Goal: Task Accomplishment & Management: Complete application form

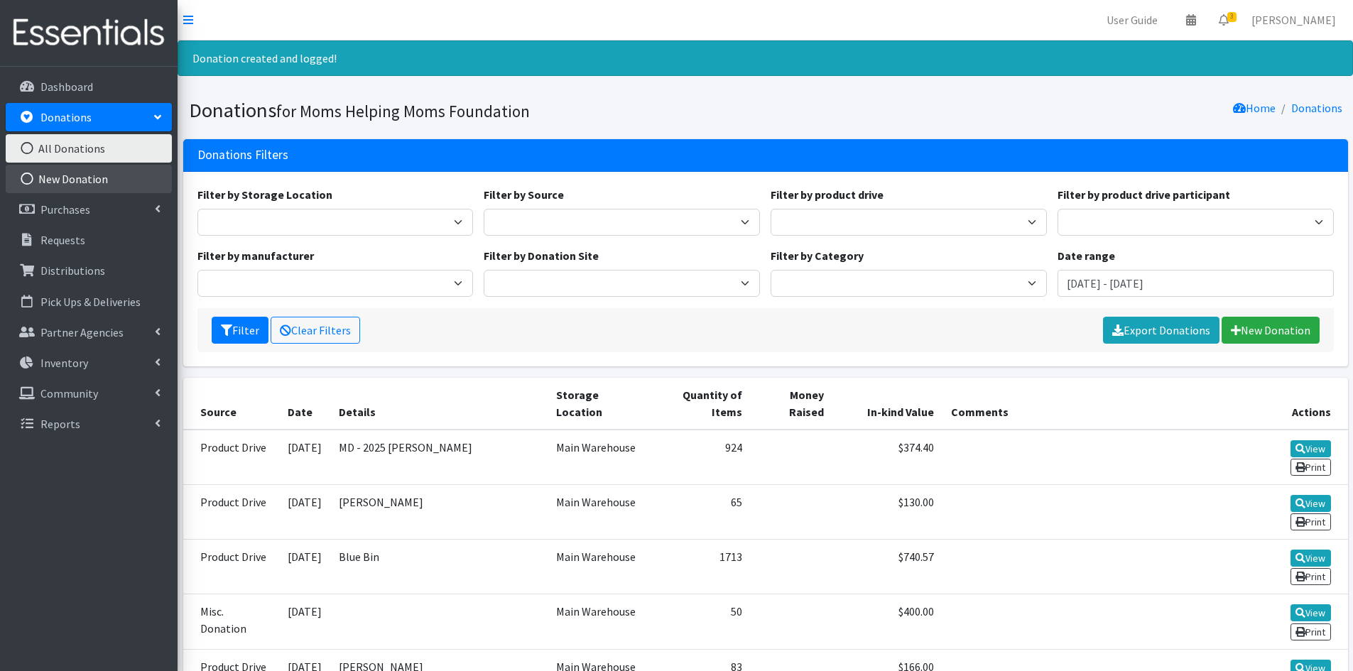
click at [77, 175] on link "New Donation" at bounding box center [89, 179] width 166 height 28
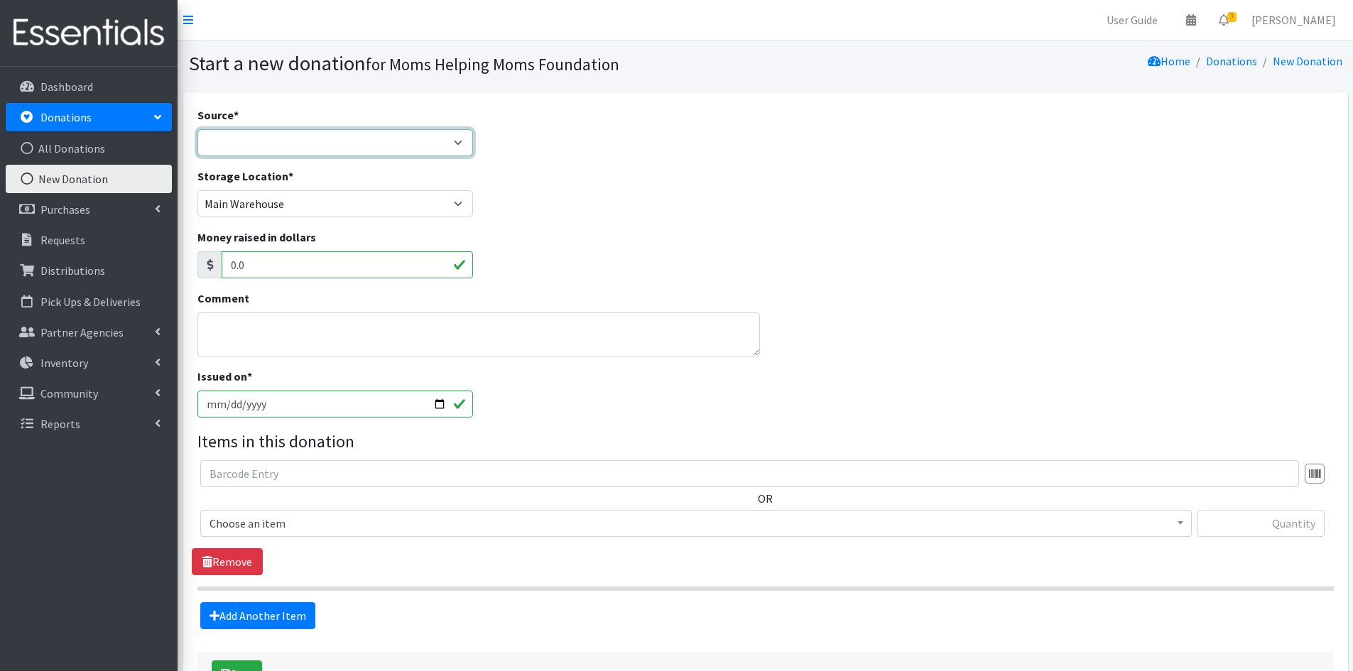
click at [461, 143] on select "Product Drive Manufacturer Donation Site Misc. Donation" at bounding box center [335, 142] width 276 height 27
select select "Product Drive"
click at [197, 129] on select "Product Drive Manufacturer Donation Site Misc. Donation" at bounding box center [335, 142] width 276 height 27
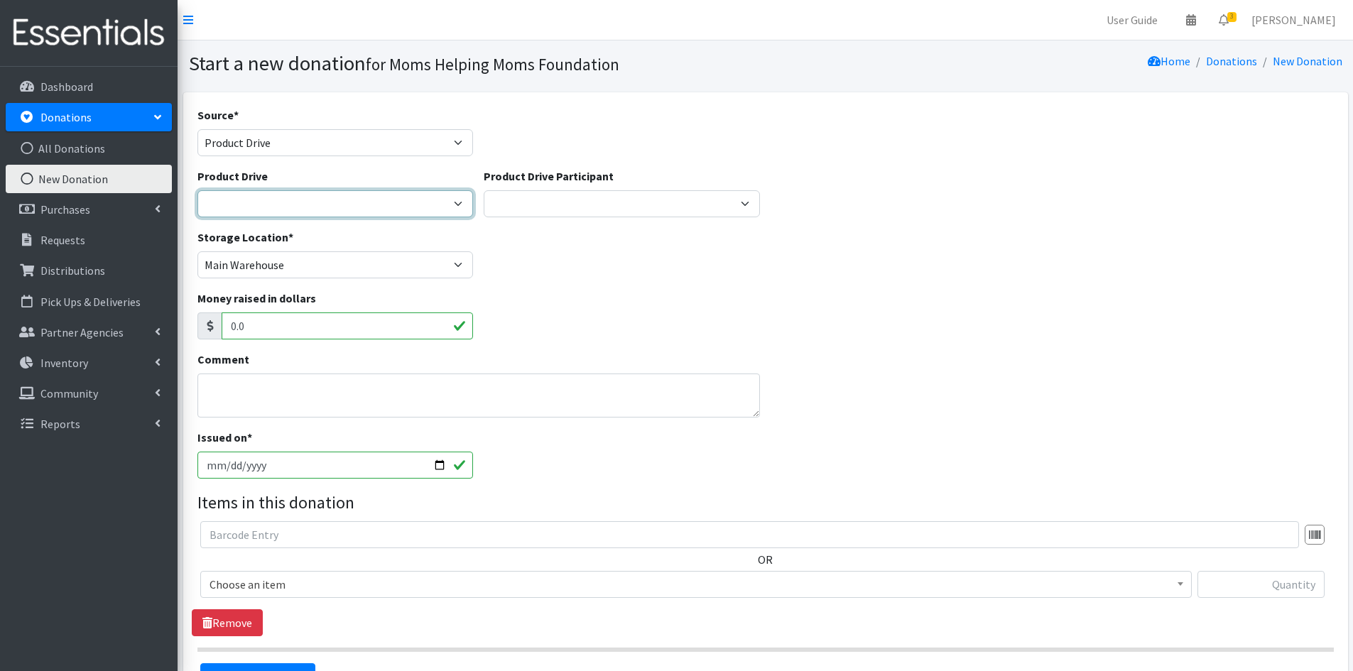
click at [462, 205] on select "2012 MOTHER'S DAY Zeta Phi Beta Sorority (virtual) 2021 HOLIDAY DRIVE AWR Week …" at bounding box center [335, 203] width 276 height 27
select select "3312"
click at [197, 190] on select "2012 MOTHER'S DAY Zeta Phi Beta Sorority (virtual) 2021 HOLIDAY DRIVE AWR Week …" at bounding box center [335, 203] width 276 height 27
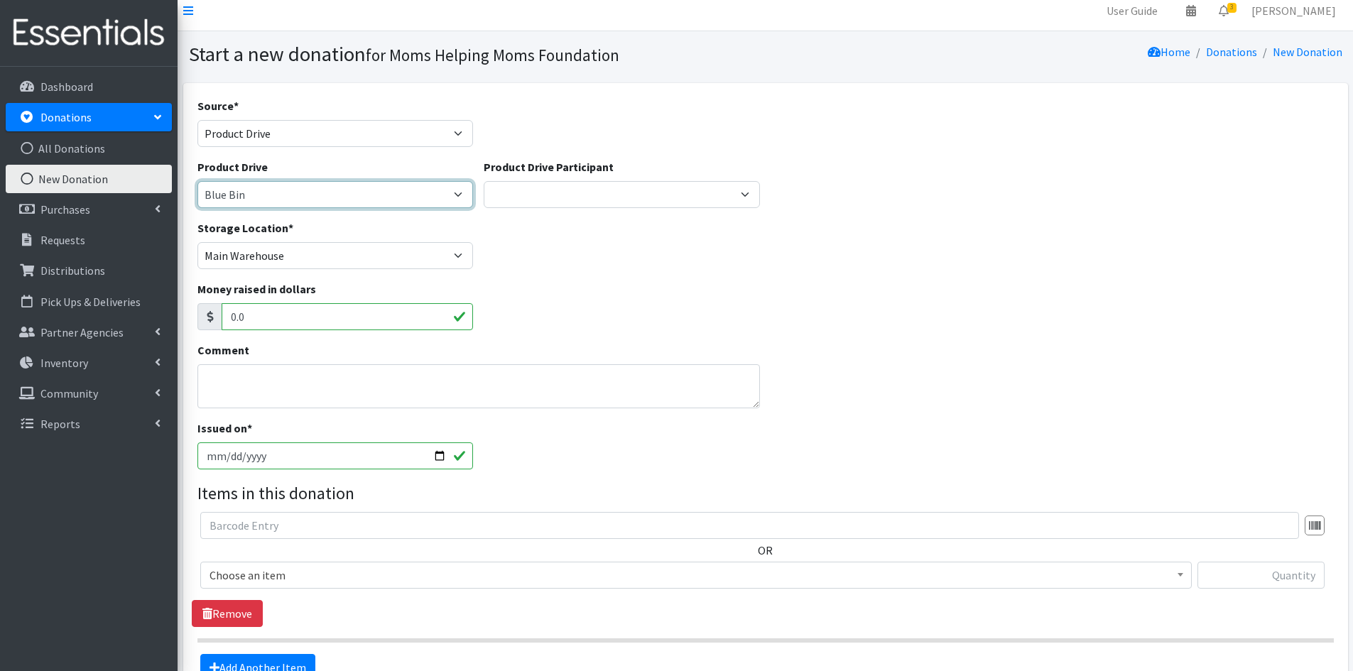
scroll to position [71, 0]
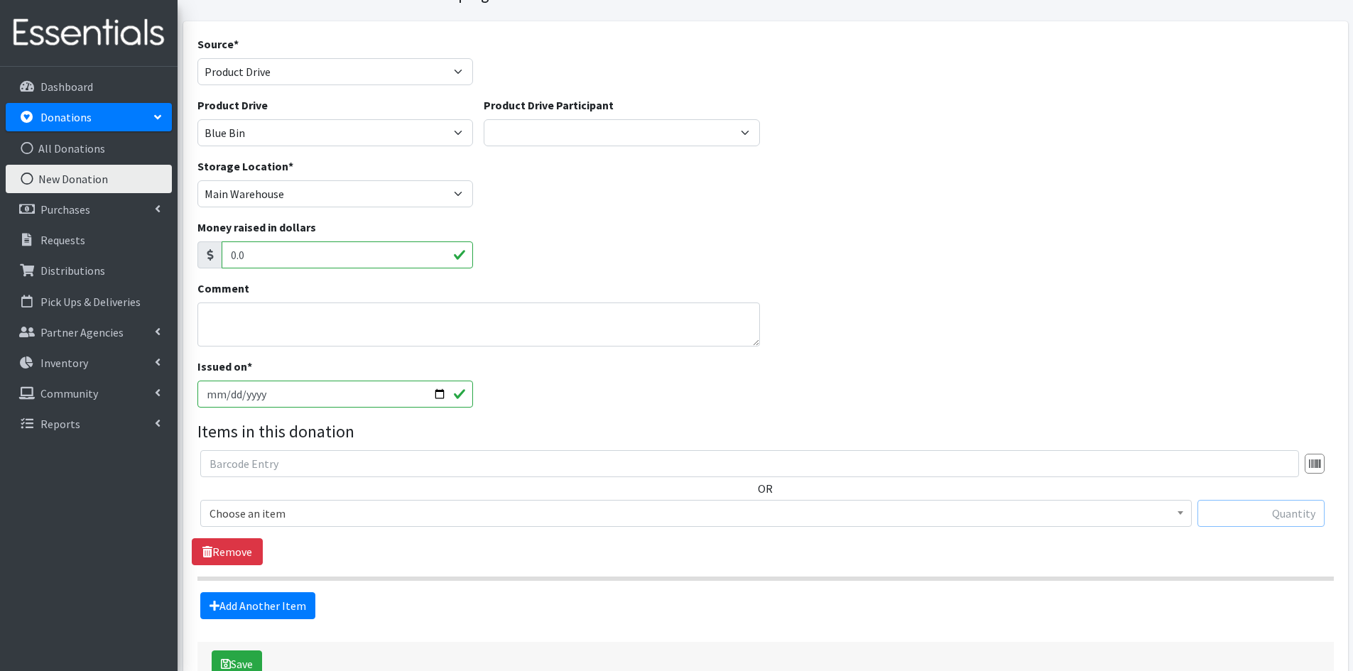
click at [1220, 514] on input "text" at bounding box center [1261, 513] width 127 height 27
type input "280"
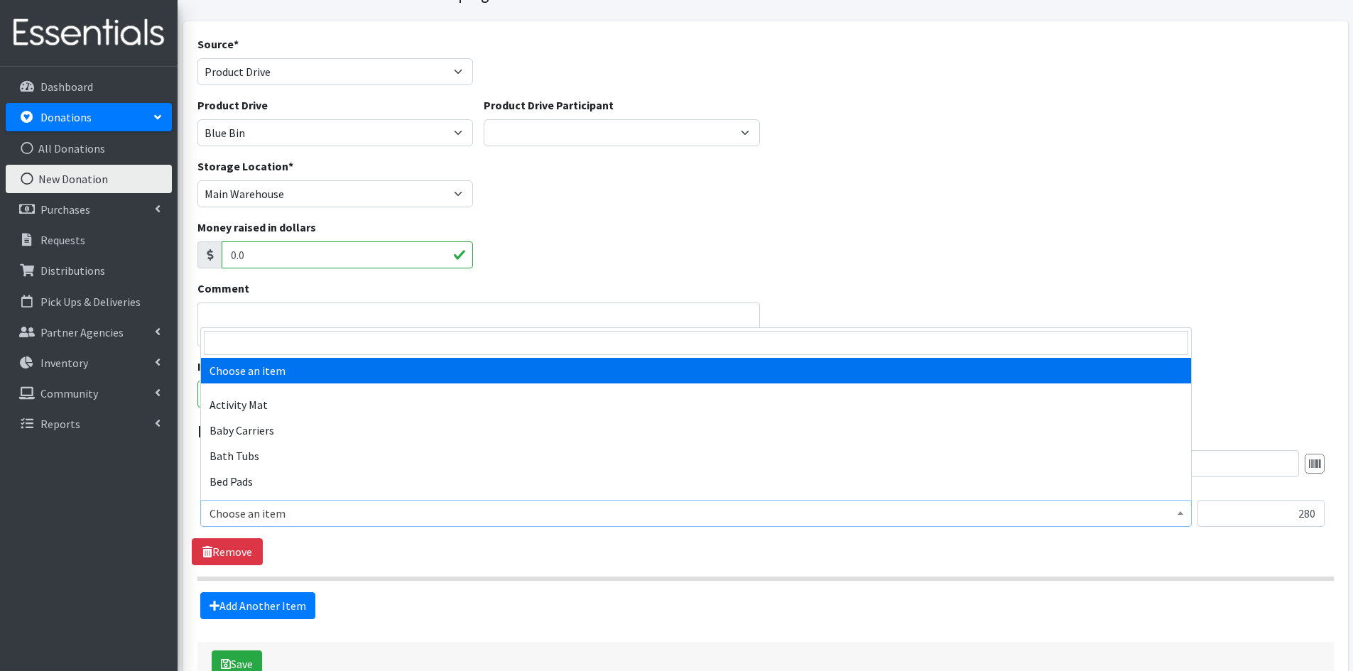
click at [1185, 511] on span at bounding box center [1181, 512] width 14 height 22
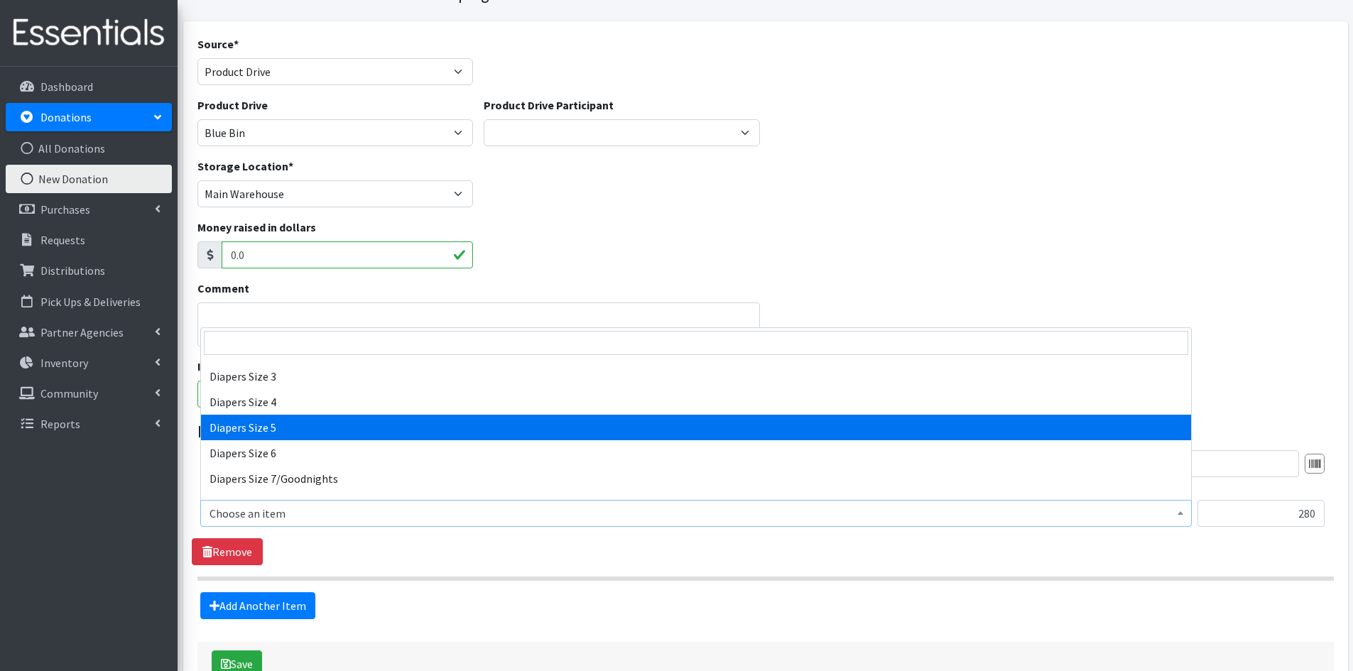
scroll to position [1634, 0]
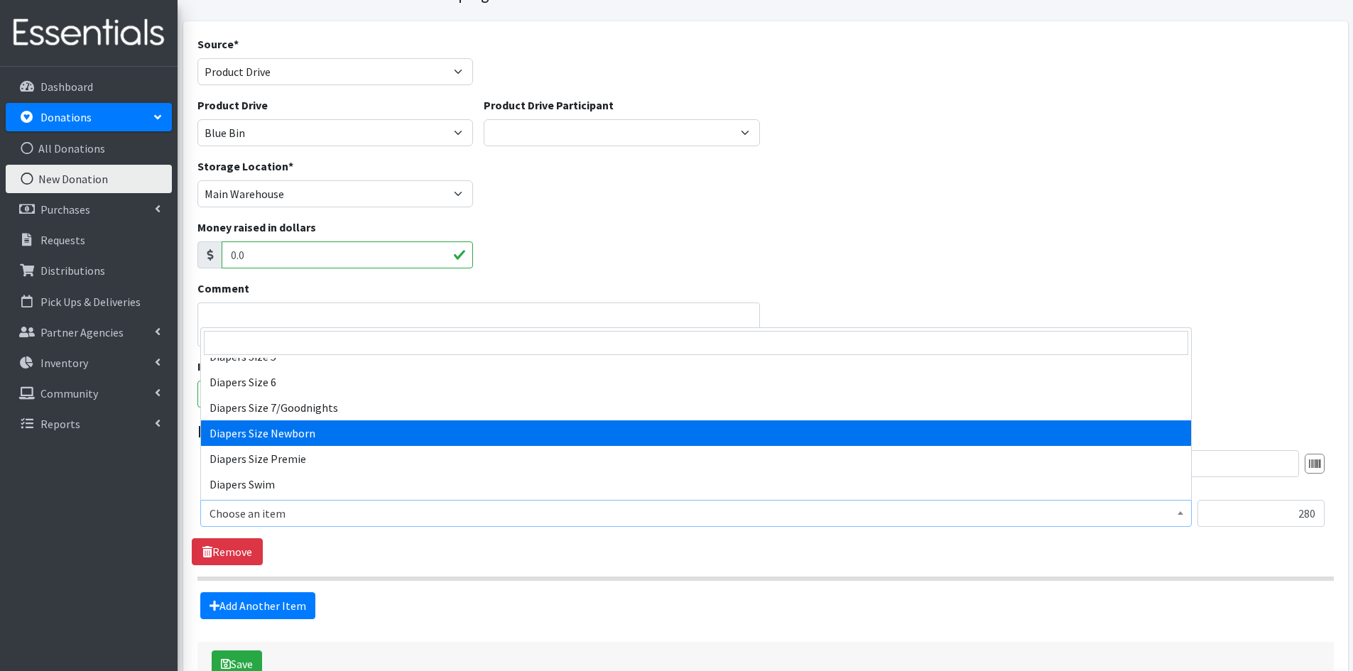
select select "1963"
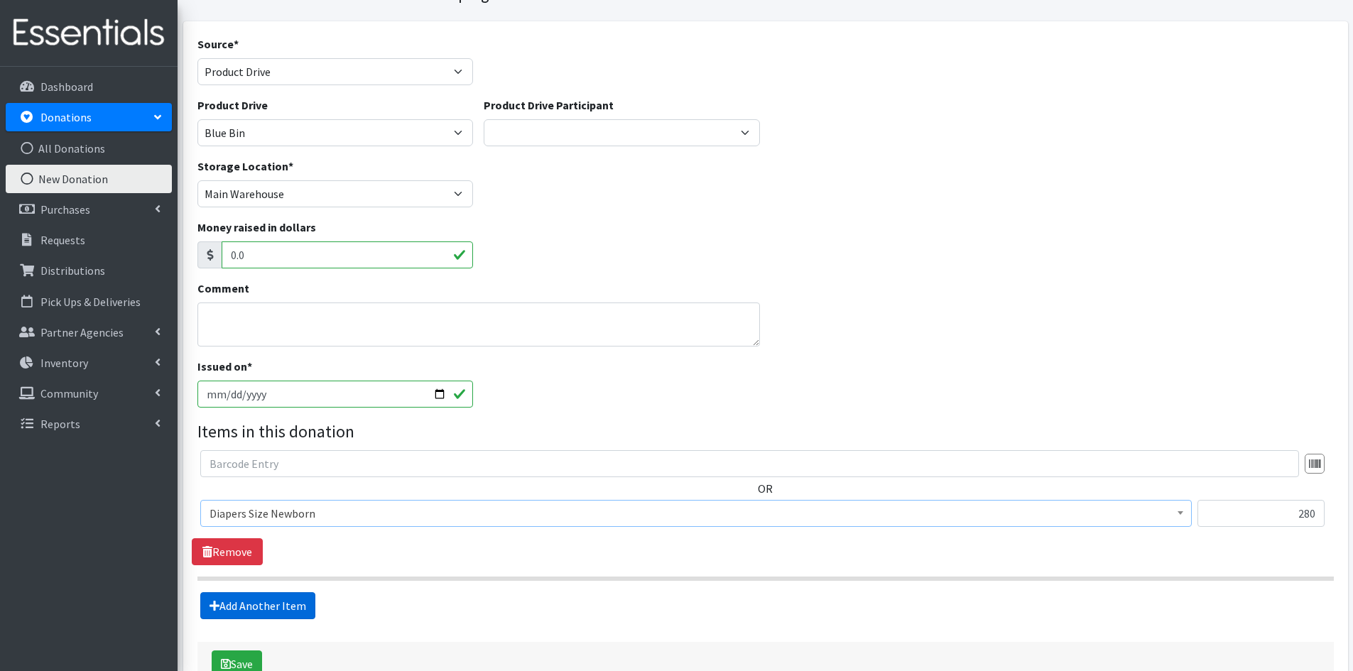
click at [278, 600] on link "Add Another Item" at bounding box center [257, 605] width 115 height 27
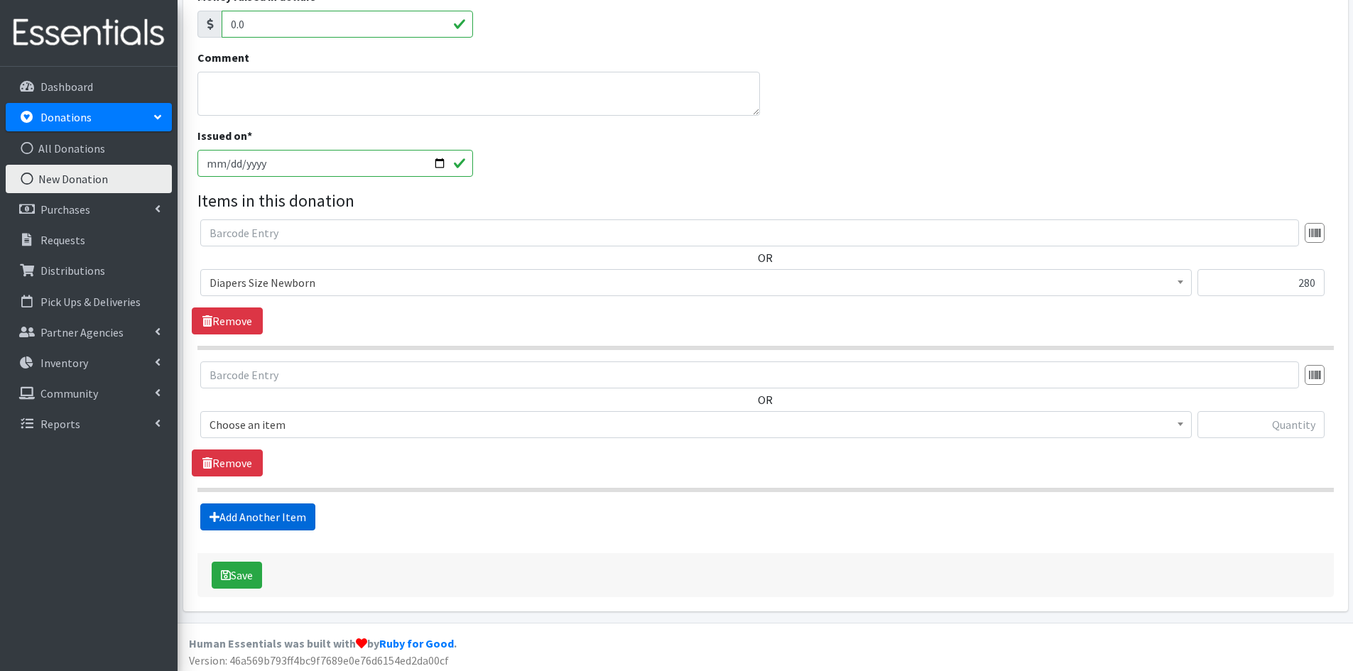
scroll to position [307, 0]
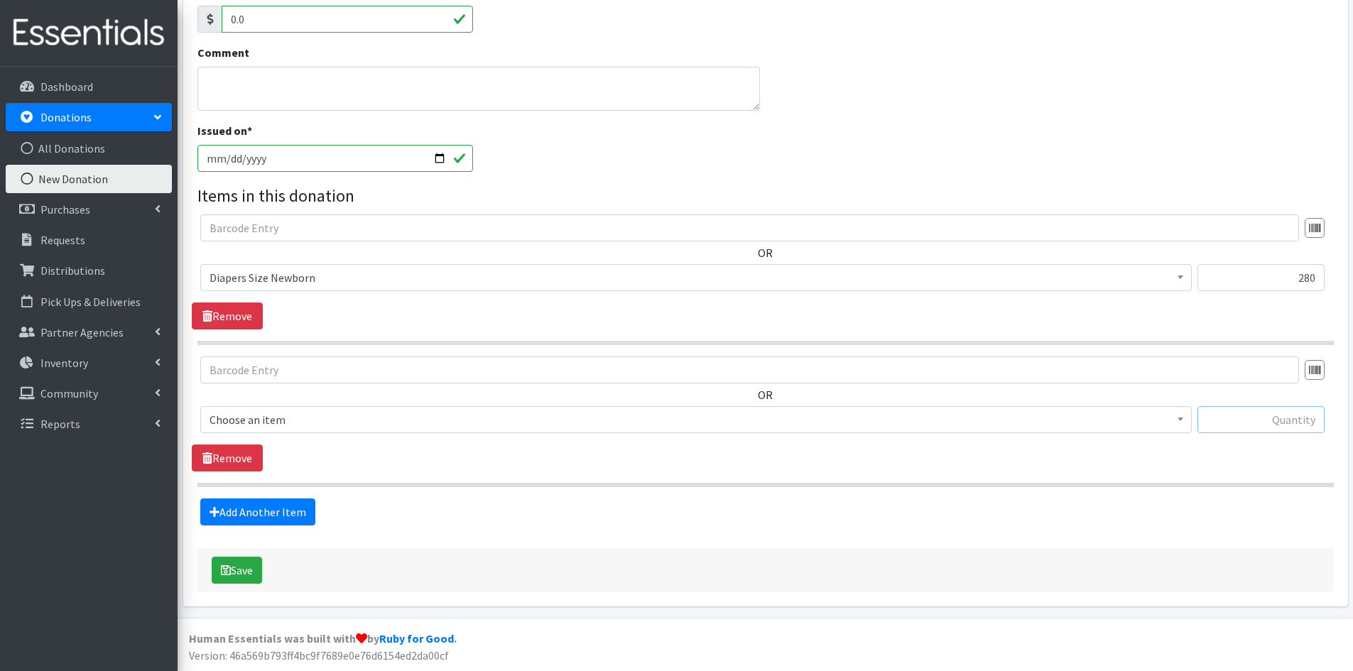
click at [1296, 416] on input "text" at bounding box center [1261, 419] width 127 height 27
type input "249"
click at [1180, 424] on span at bounding box center [1181, 418] width 14 height 22
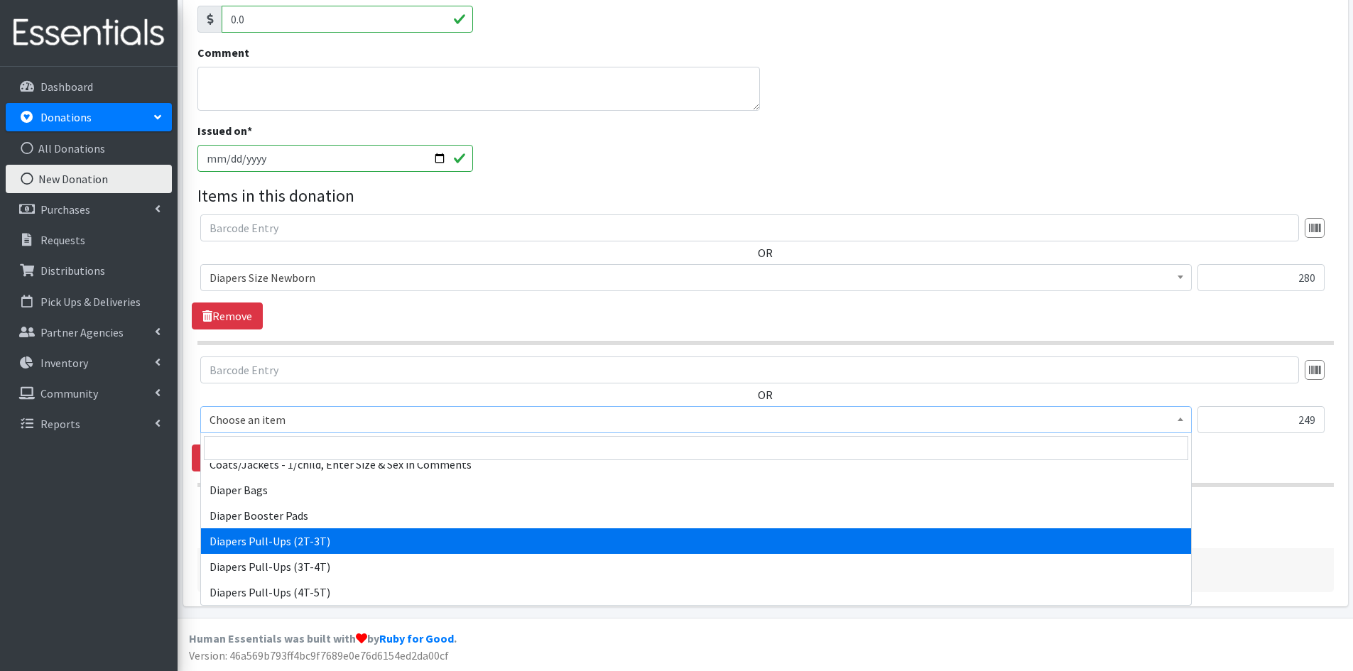
scroll to position [1421, 0]
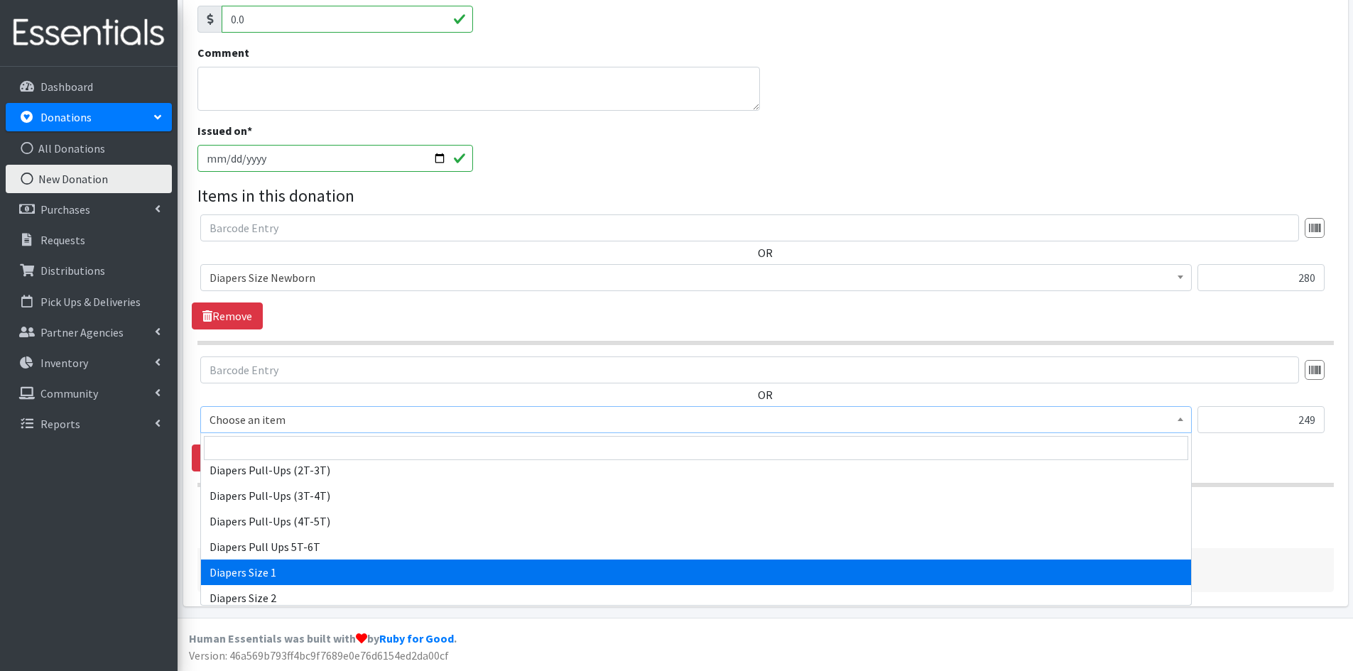
select select "1964"
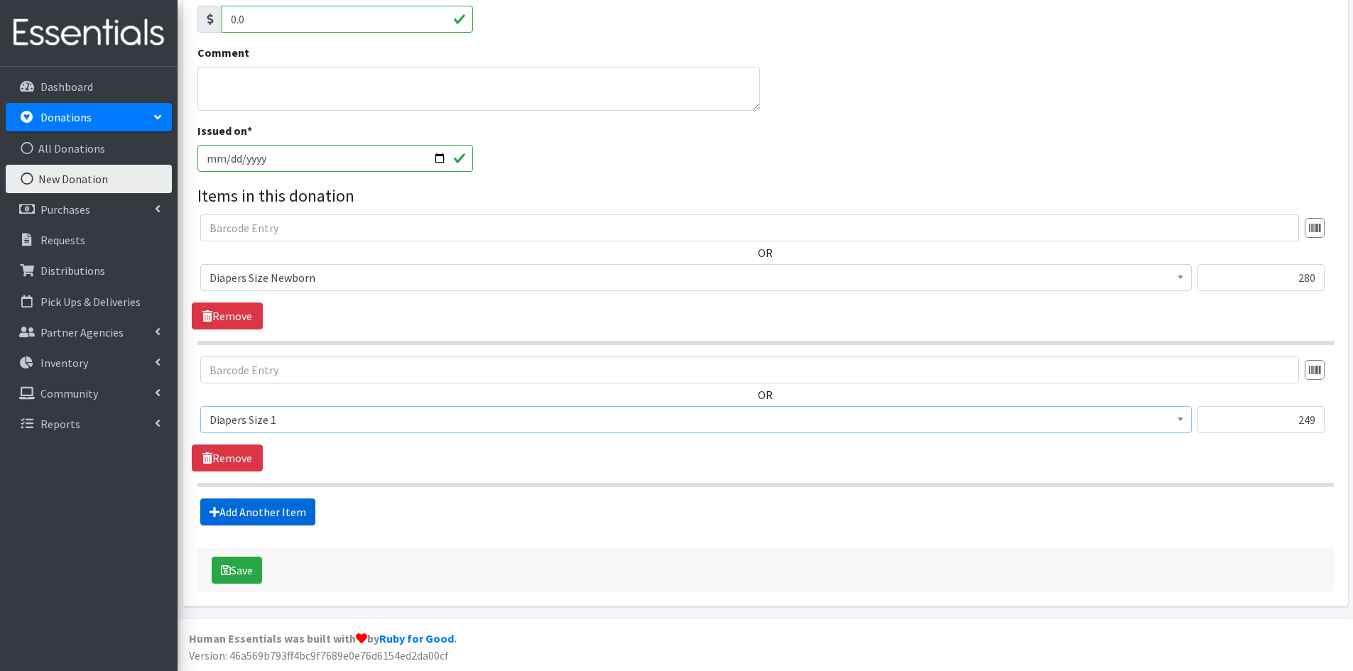
click at [250, 507] on link "Add Another Item" at bounding box center [257, 512] width 115 height 27
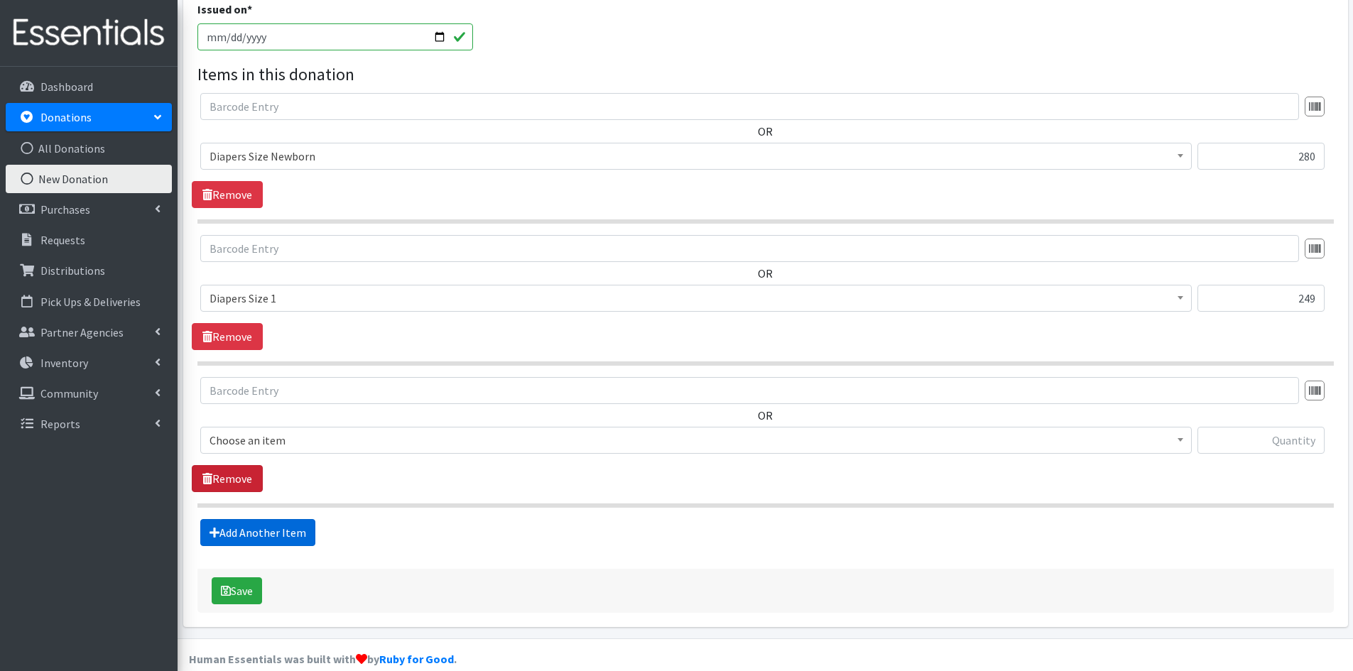
scroll to position [449, 0]
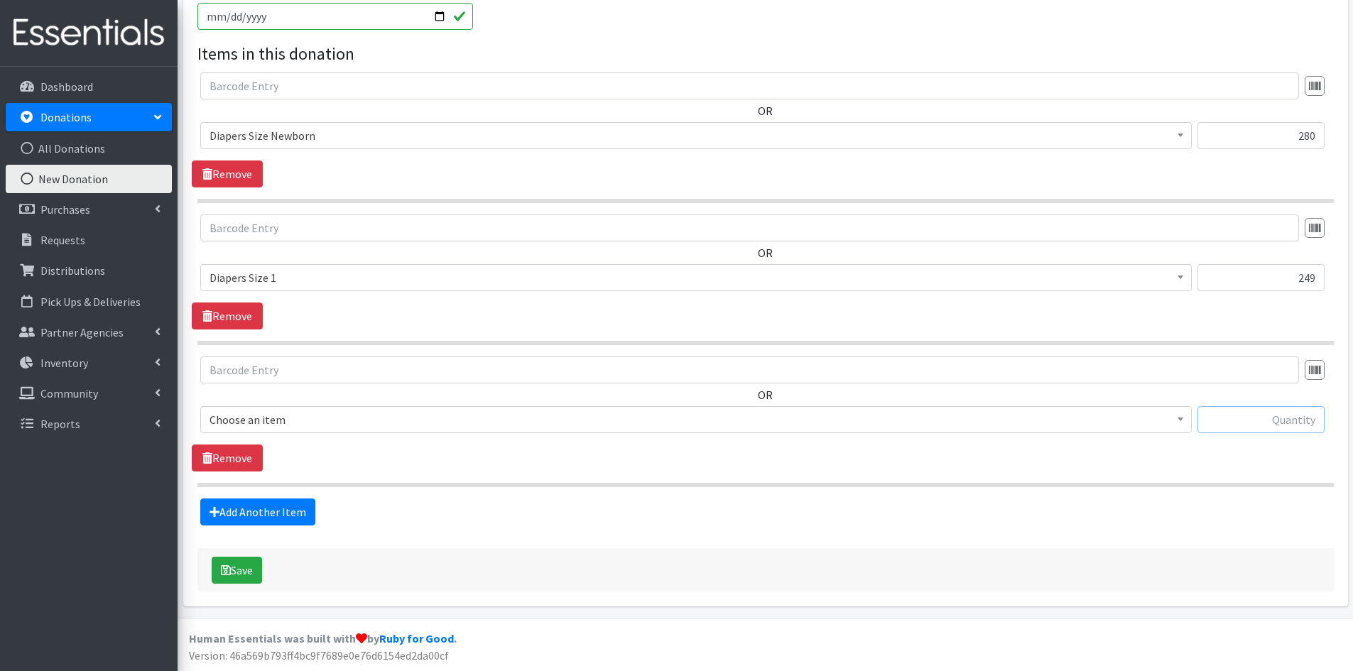
click at [1283, 417] on input "text" at bounding box center [1261, 419] width 127 height 27
type input "168"
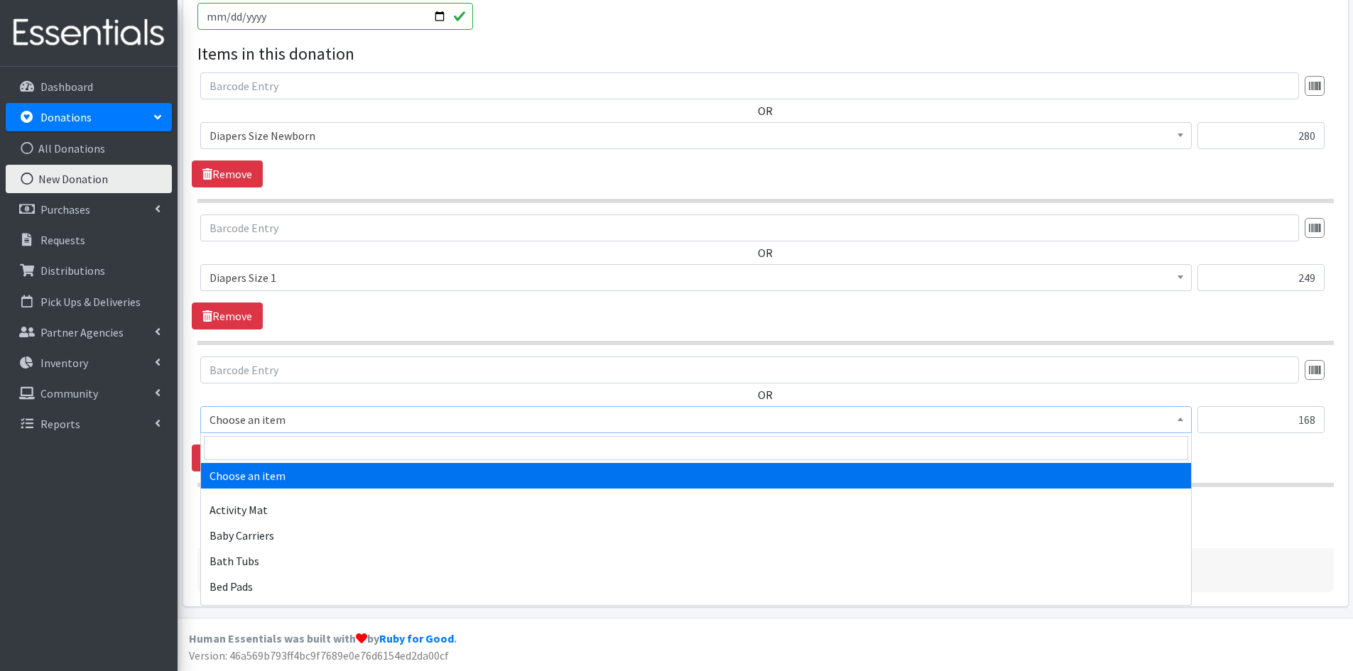
click at [1180, 421] on b at bounding box center [1181, 420] width 6 height 4
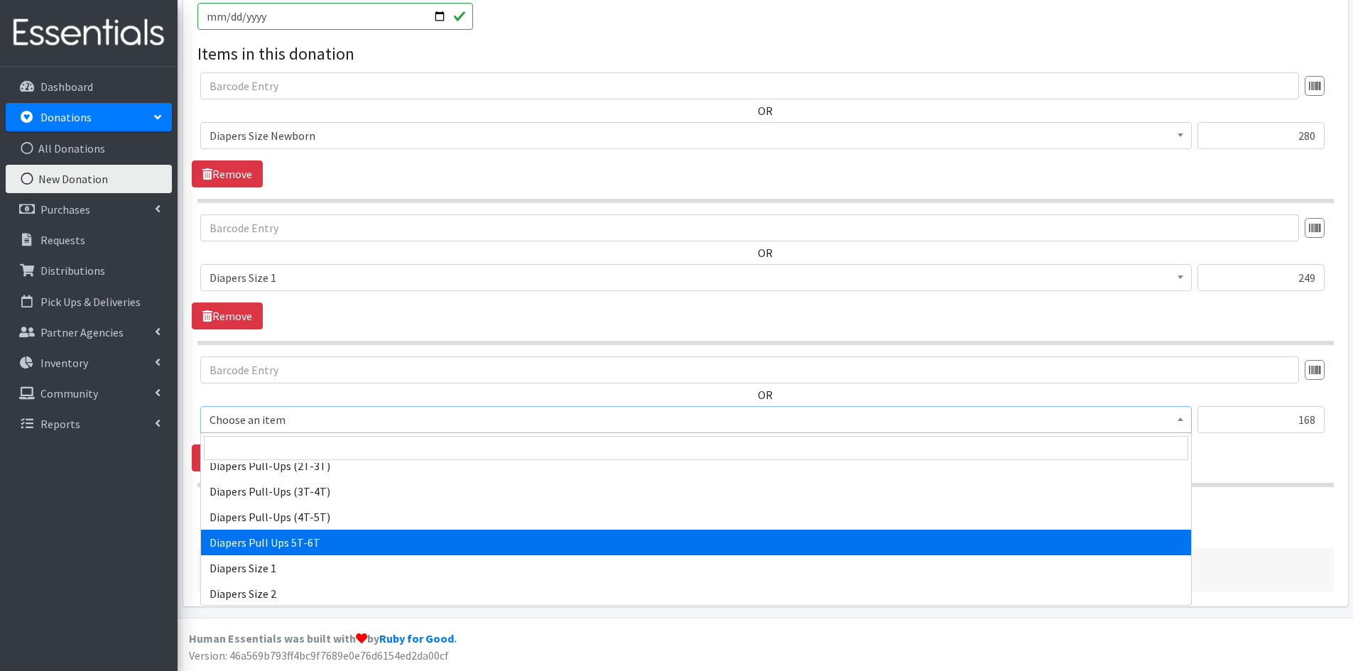
scroll to position [1563, 0]
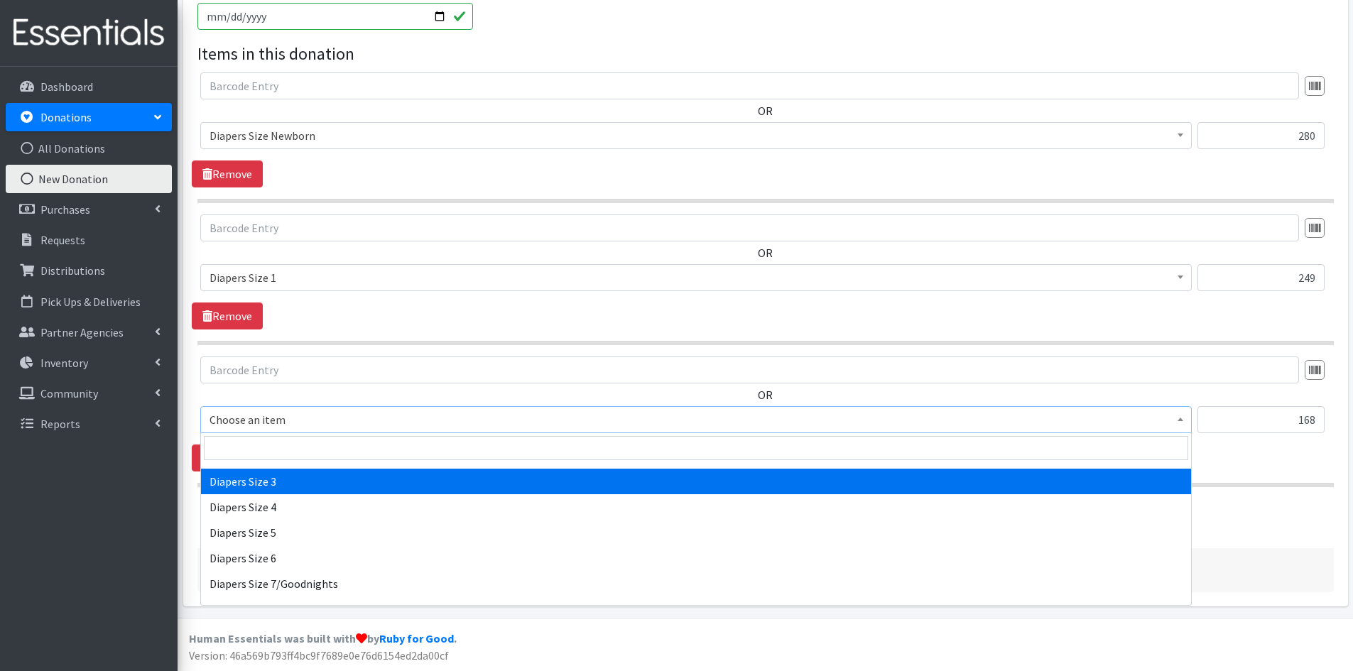
select select "1966"
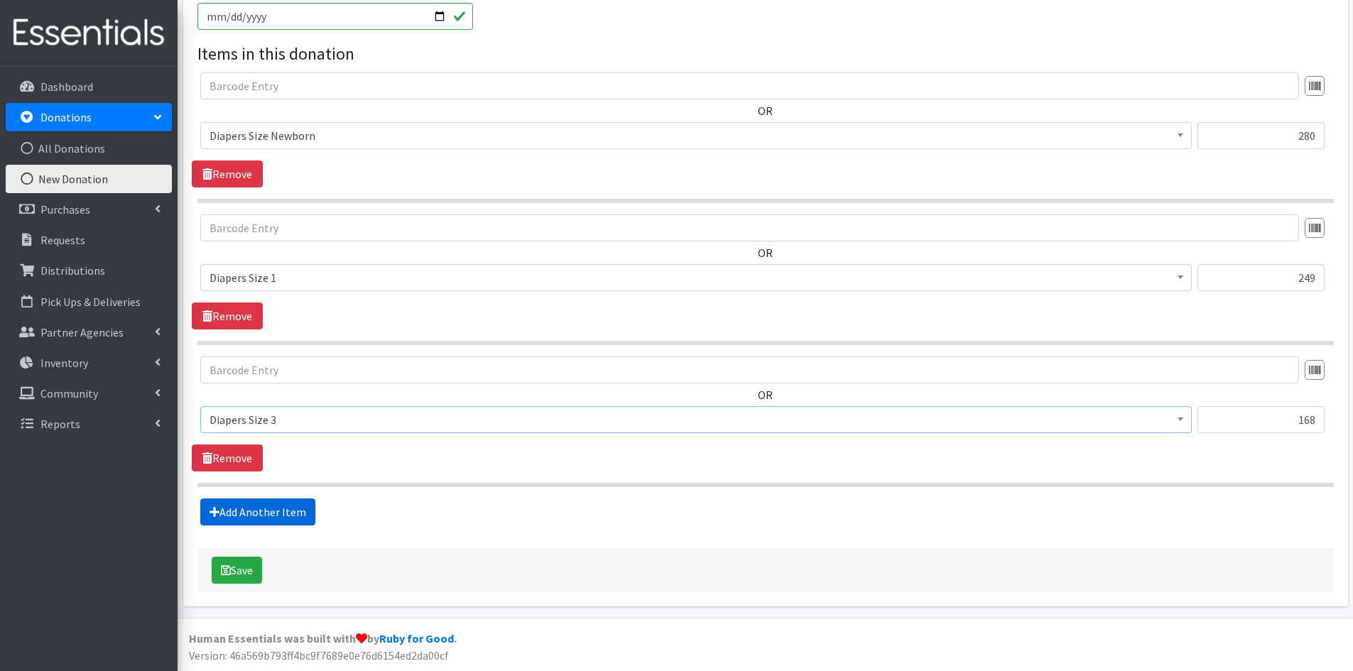
click at [248, 507] on link "Add Another Item" at bounding box center [257, 512] width 115 height 27
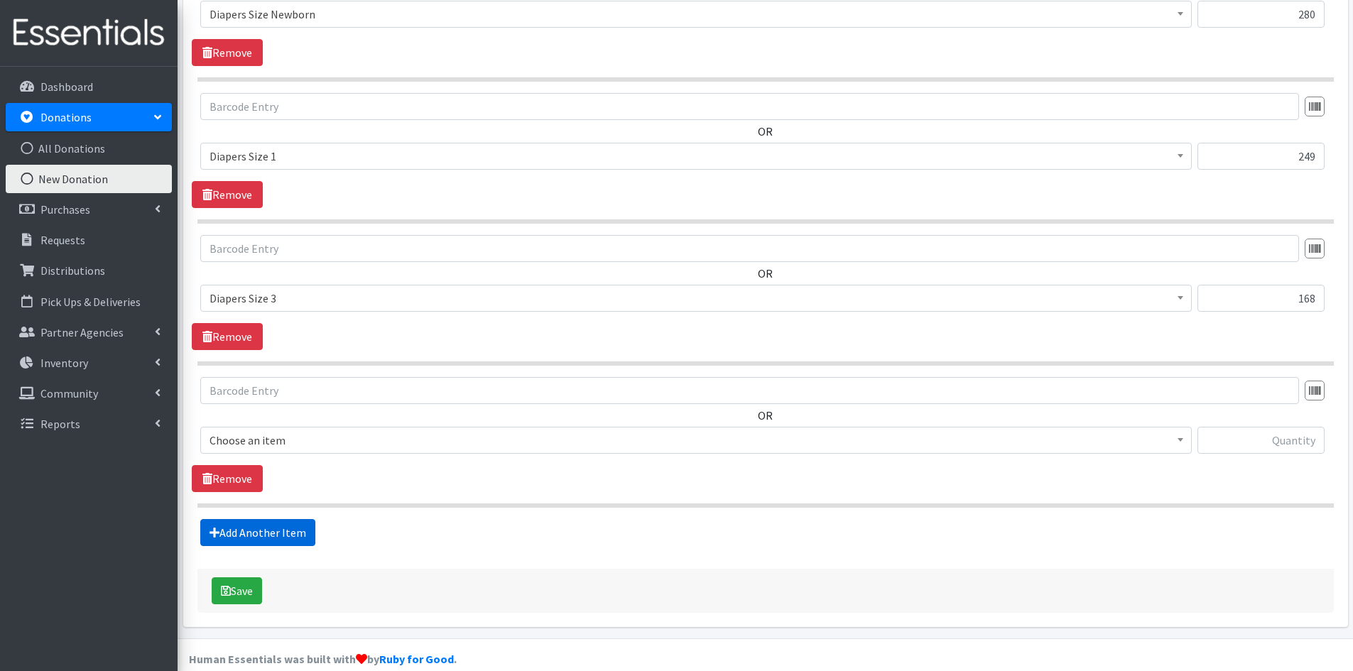
scroll to position [591, 0]
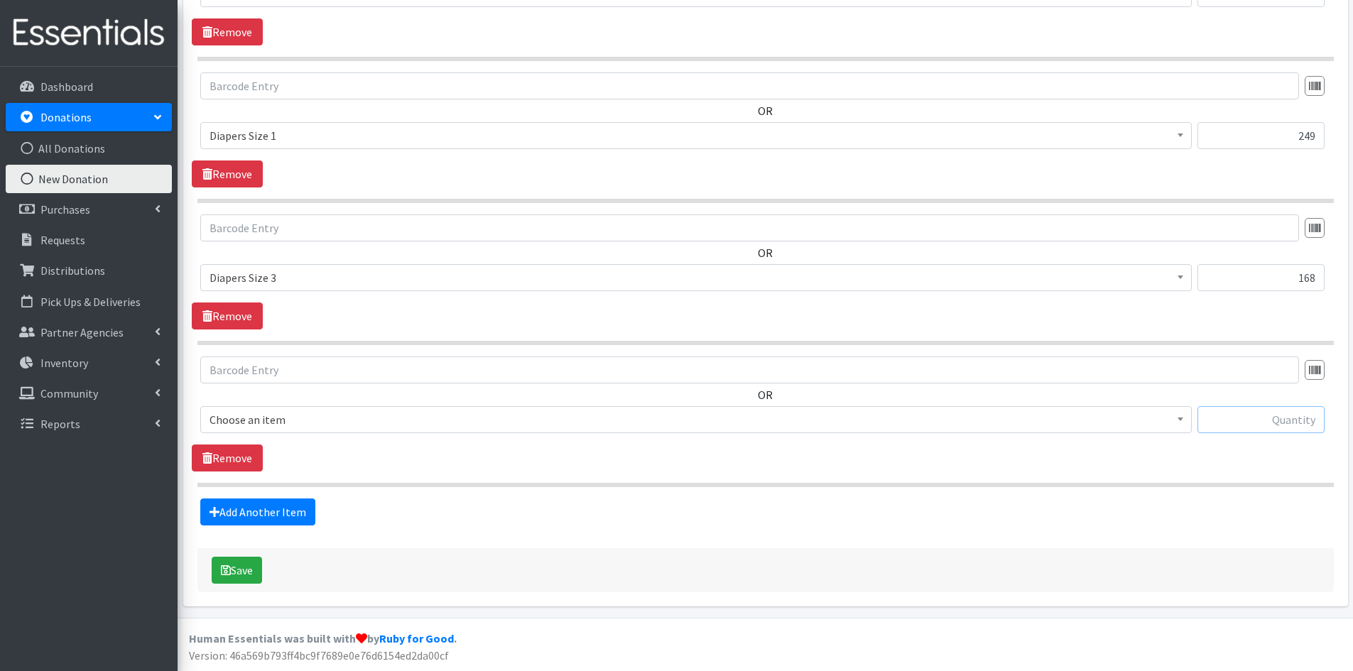
click at [1250, 418] on input "text" at bounding box center [1261, 419] width 127 height 27
type input "172"
click at [1183, 417] on span at bounding box center [1181, 418] width 14 height 22
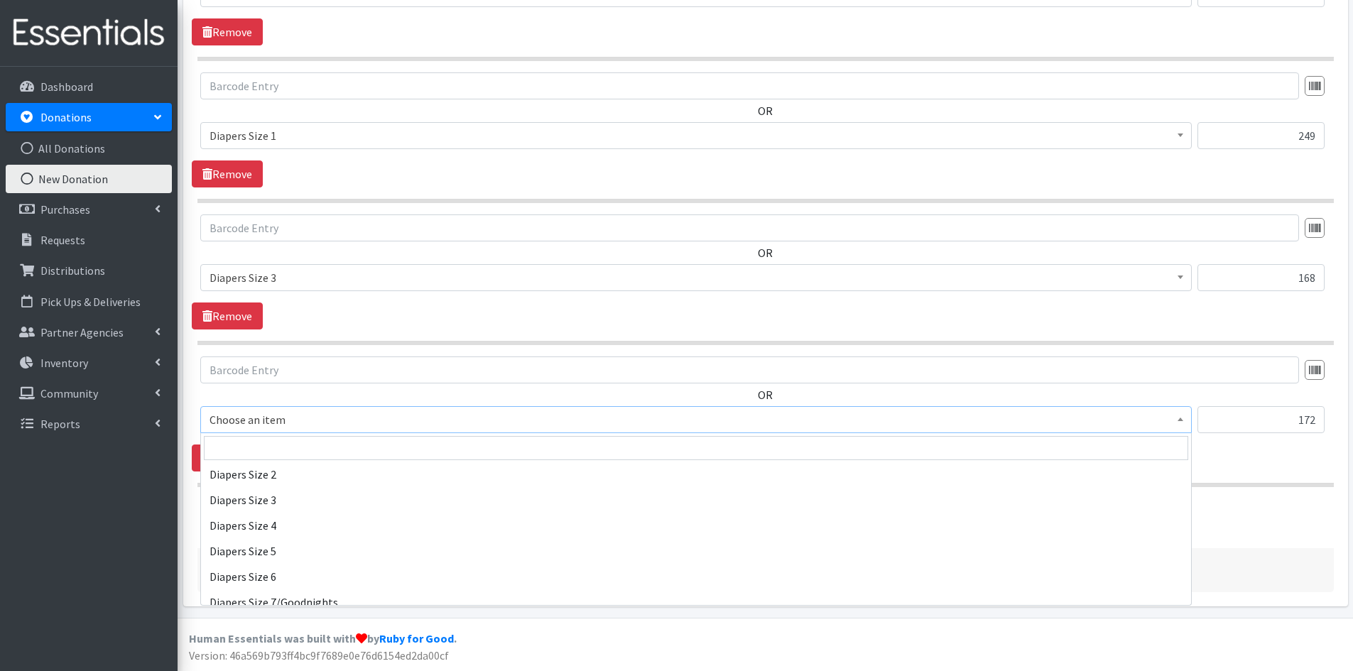
scroll to position [1563, 0]
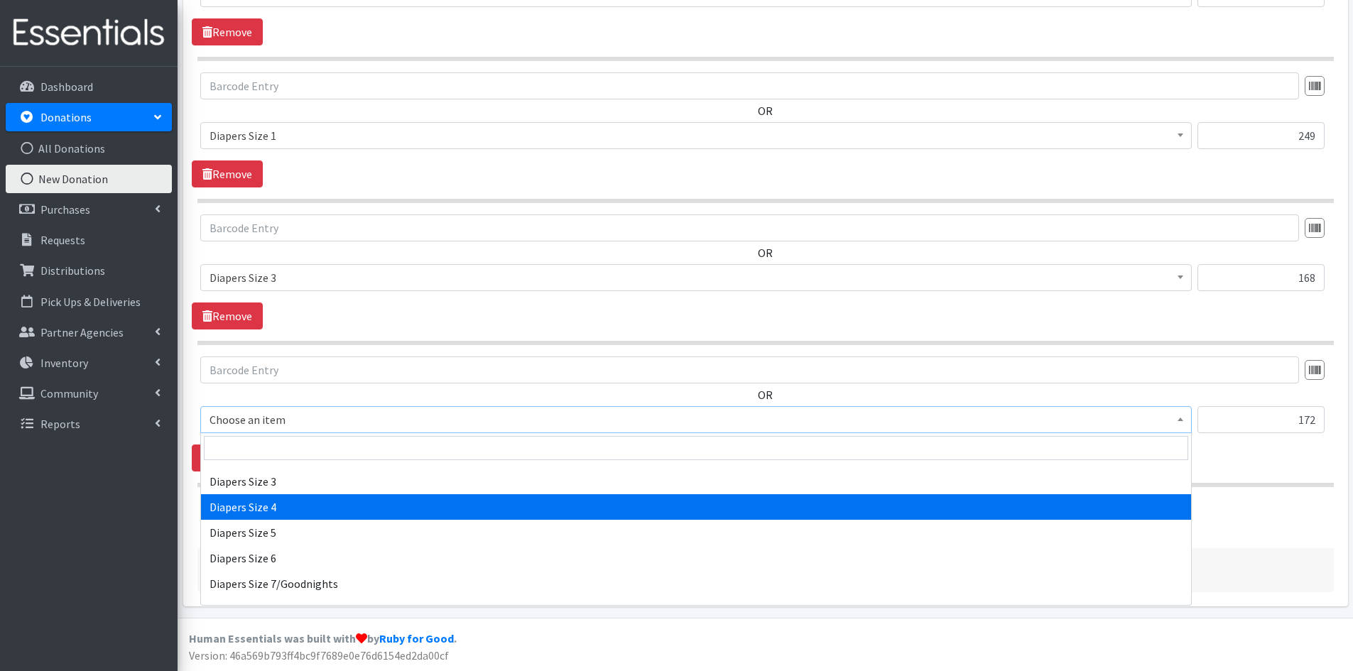
select select "1967"
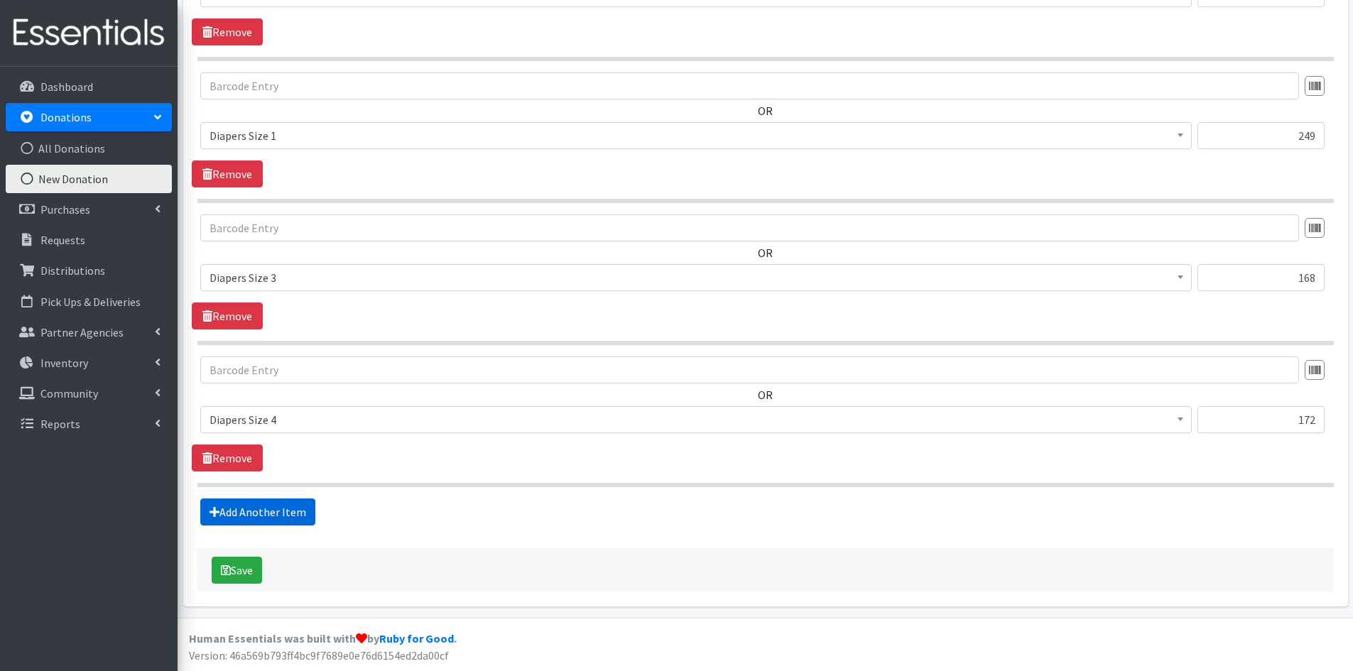
click at [260, 511] on link "Add Another Item" at bounding box center [257, 512] width 115 height 27
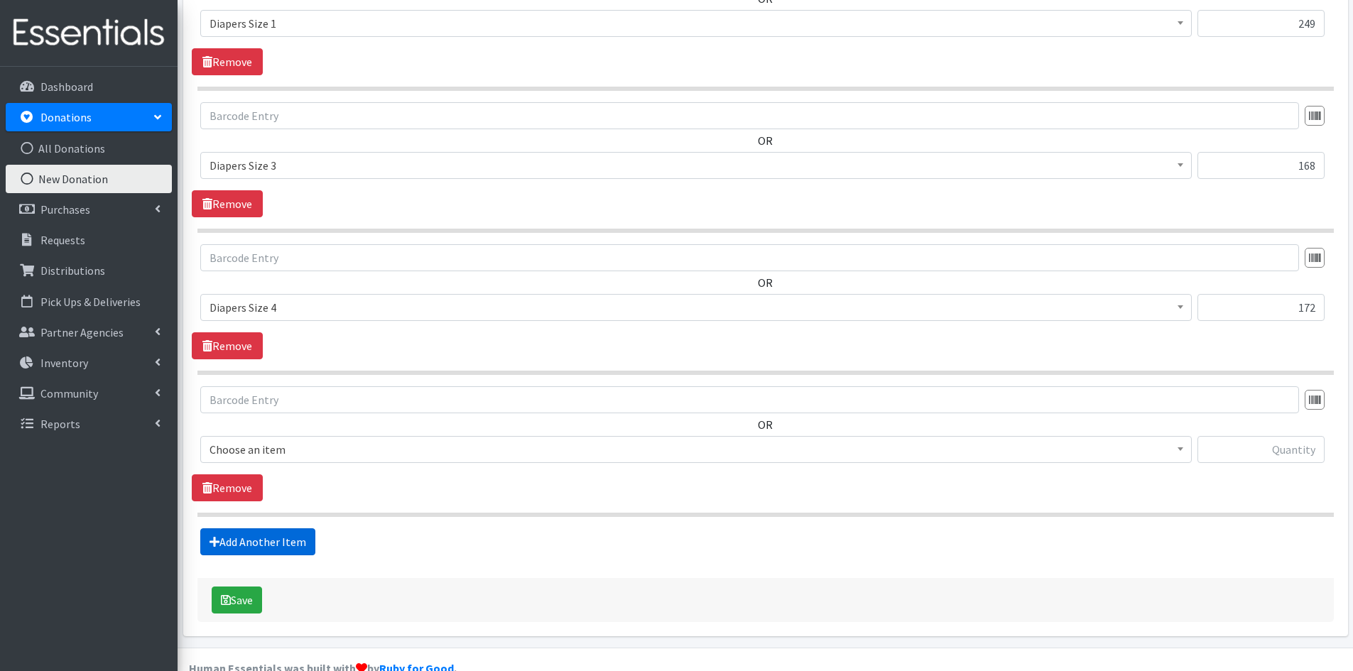
scroll to position [733, 0]
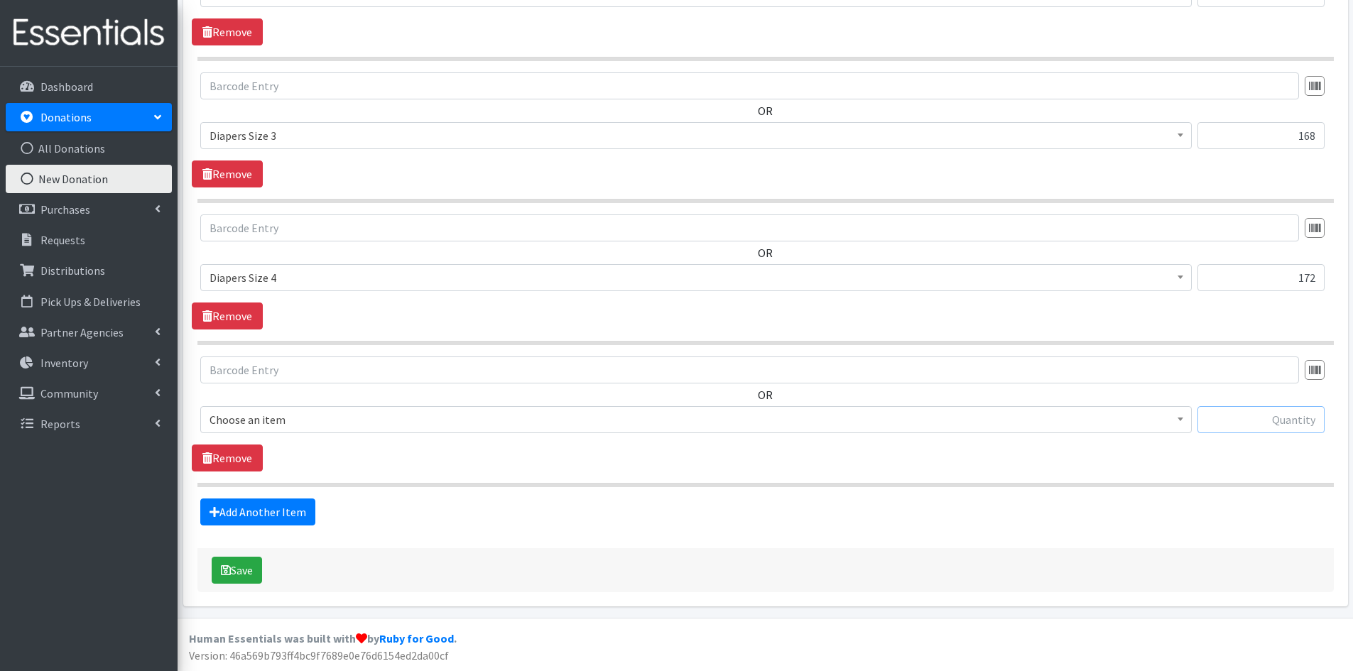
click at [1273, 418] on input "text" at bounding box center [1261, 419] width 127 height 27
type input "42"
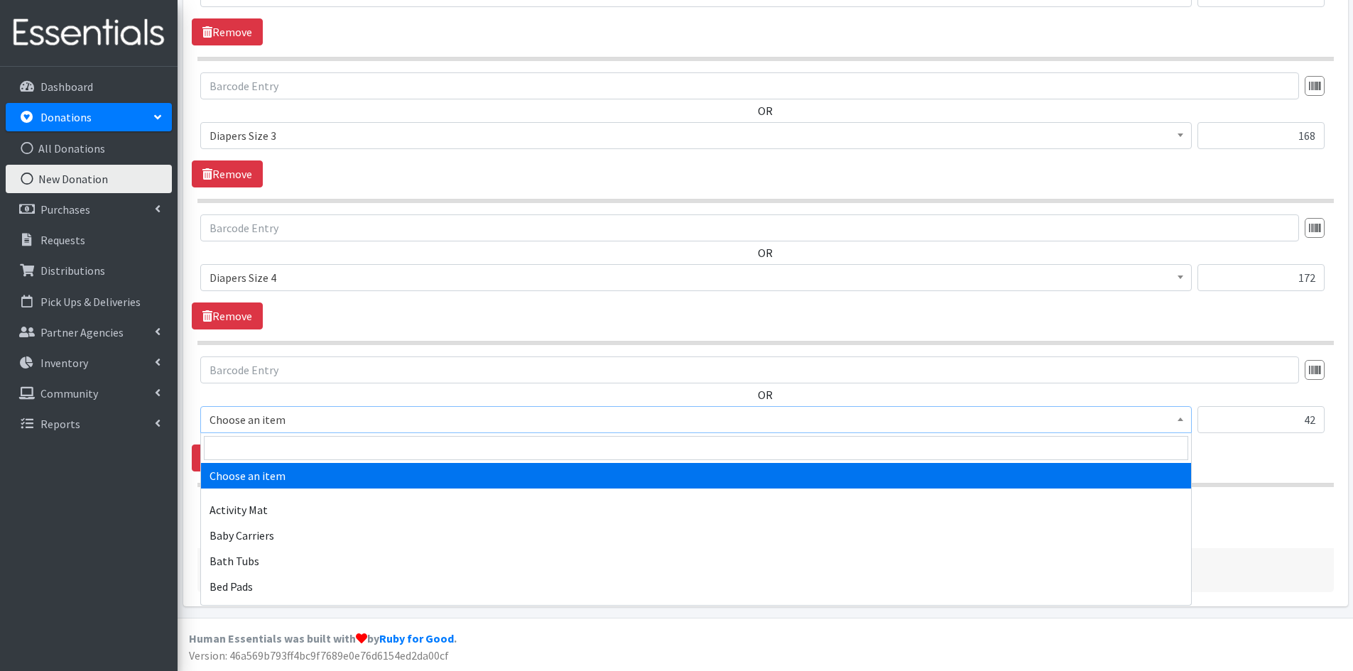
click at [1178, 424] on span at bounding box center [1181, 418] width 14 height 22
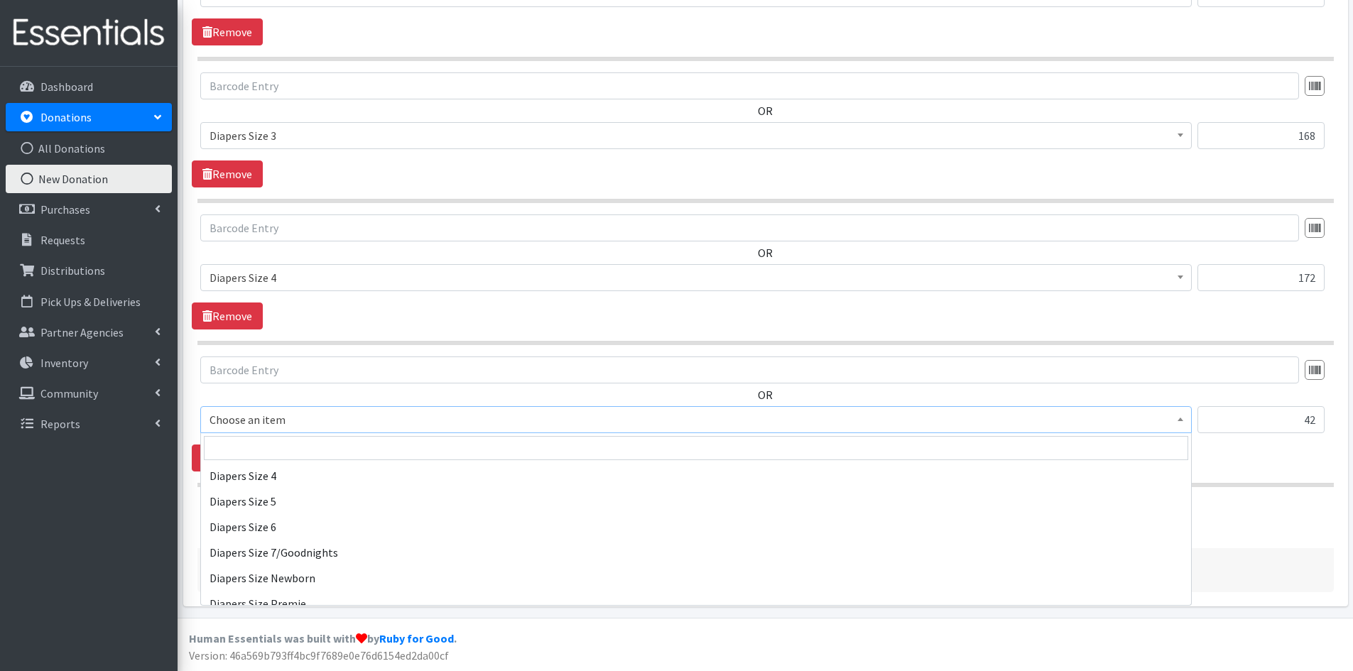
scroll to position [1634, 0]
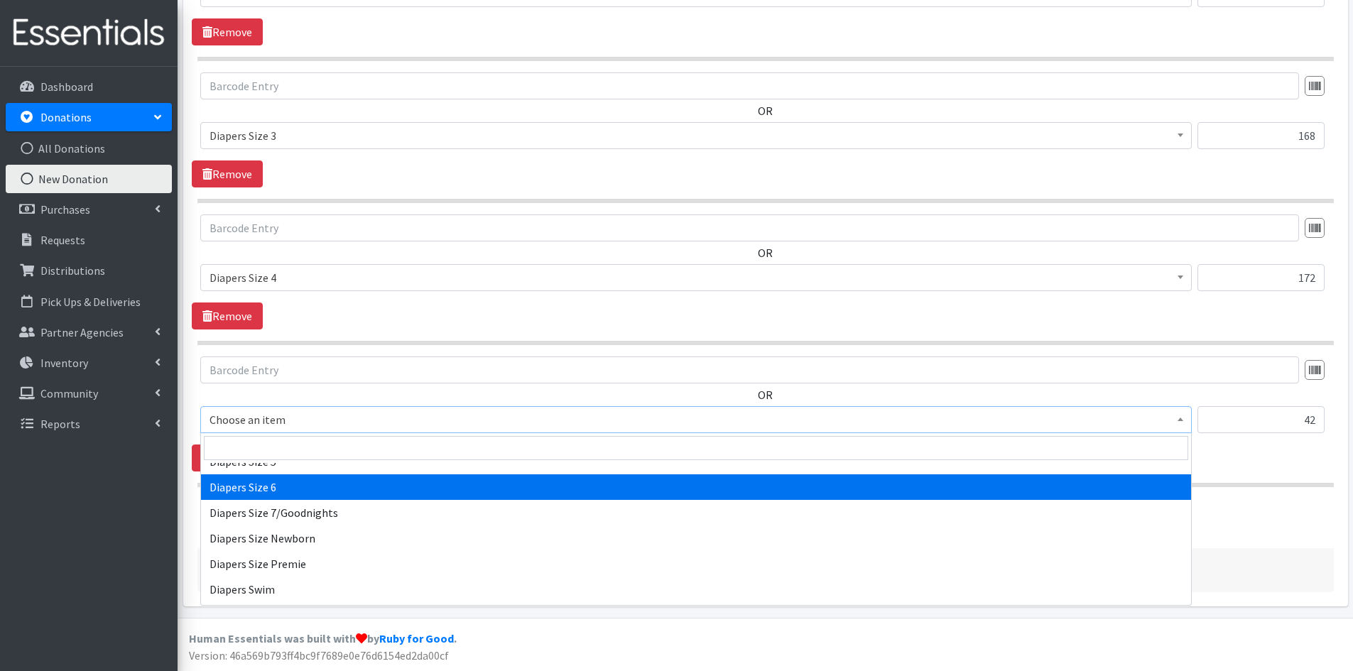
select select "1969"
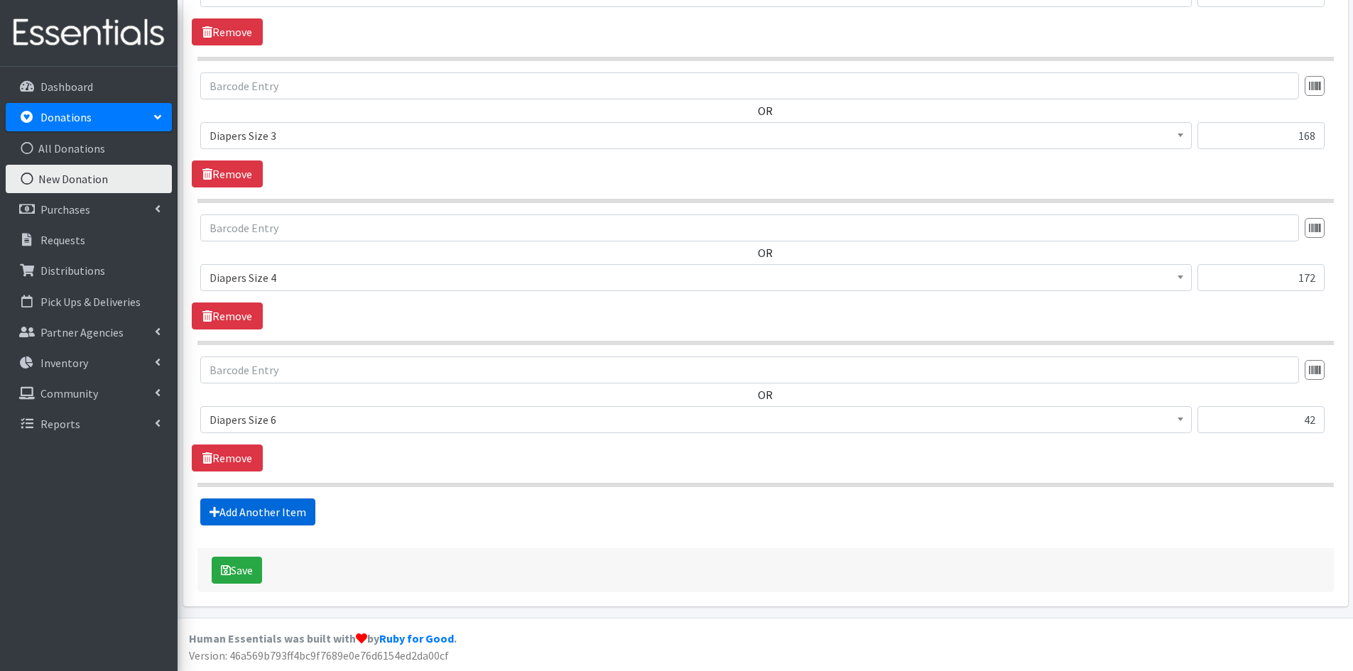
click at [295, 516] on link "Add Another Item" at bounding box center [257, 512] width 115 height 27
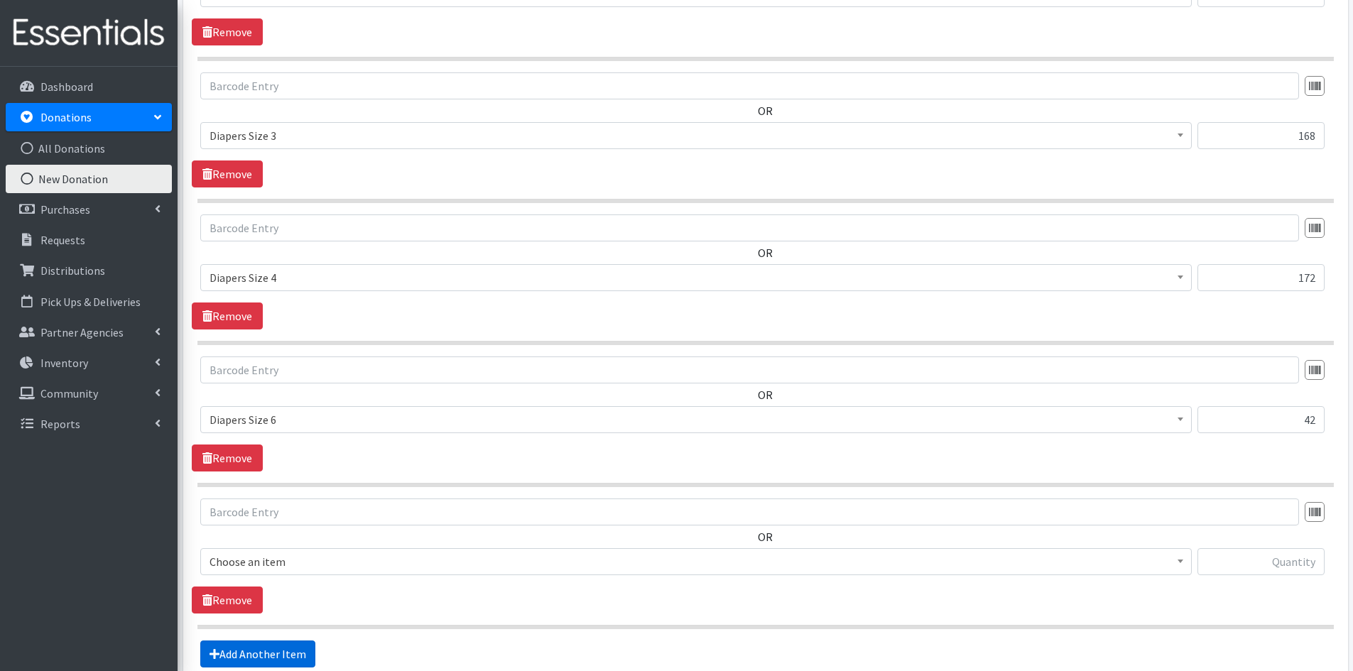
scroll to position [875, 0]
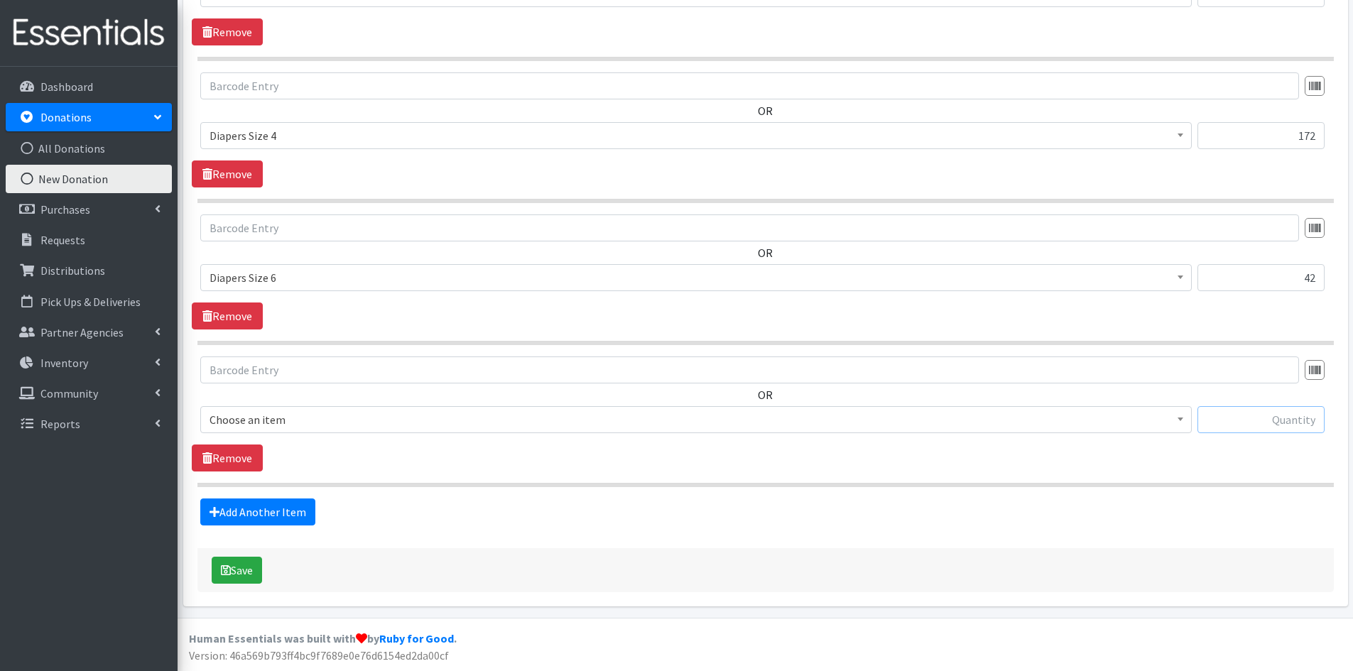
click at [1281, 423] on input "text" at bounding box center [1261, 419] width 127 height 27
type input "36"
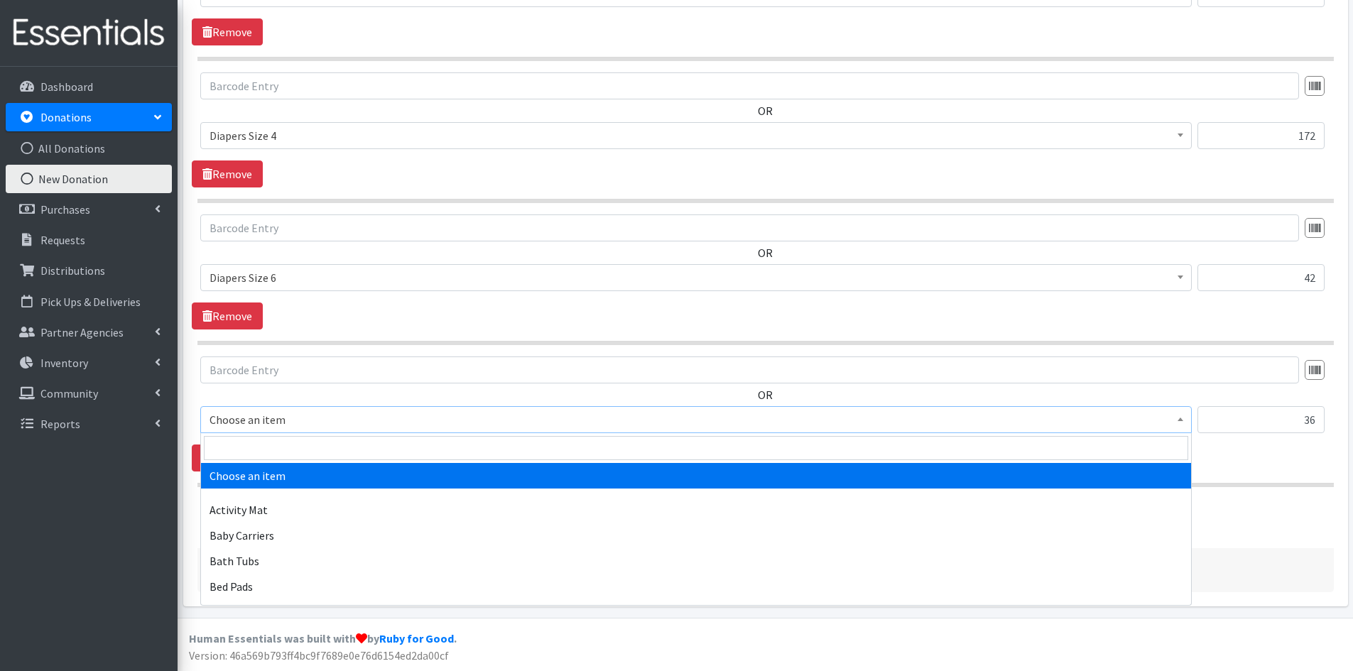
click at [1182, 415] on span at bounding box center [1181, 418] width 14 height 22
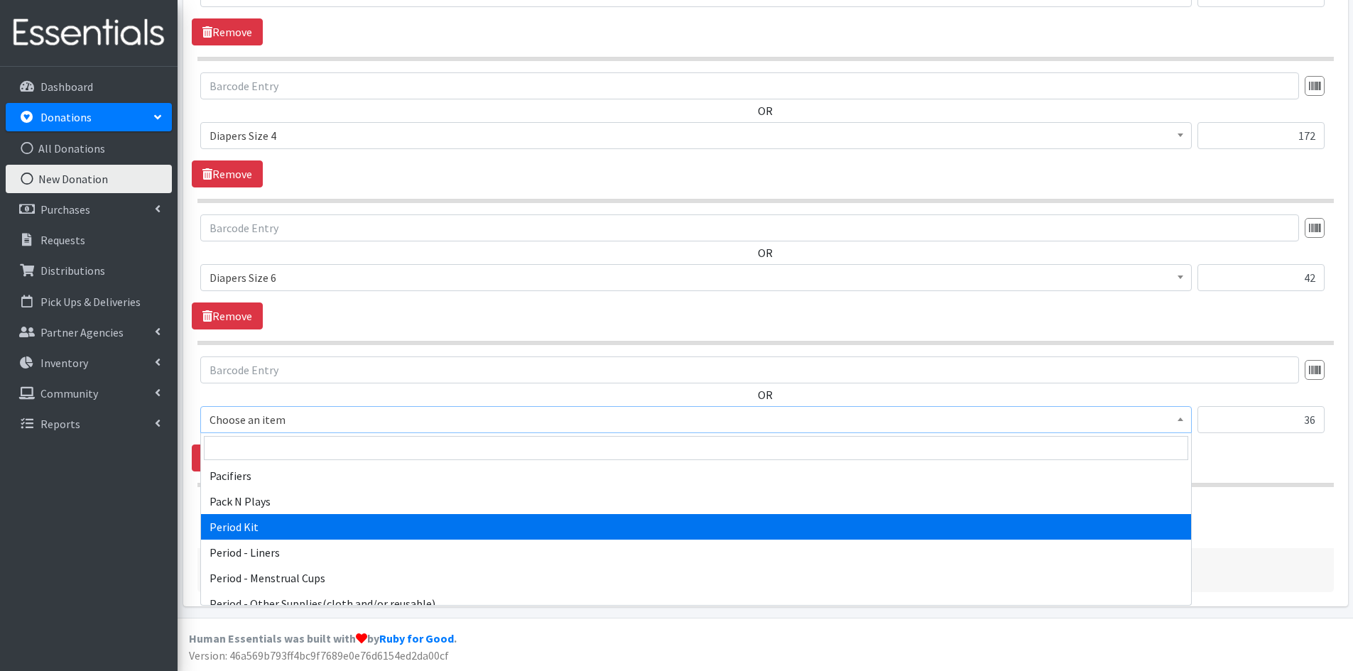
scroll to position [2202, 0]
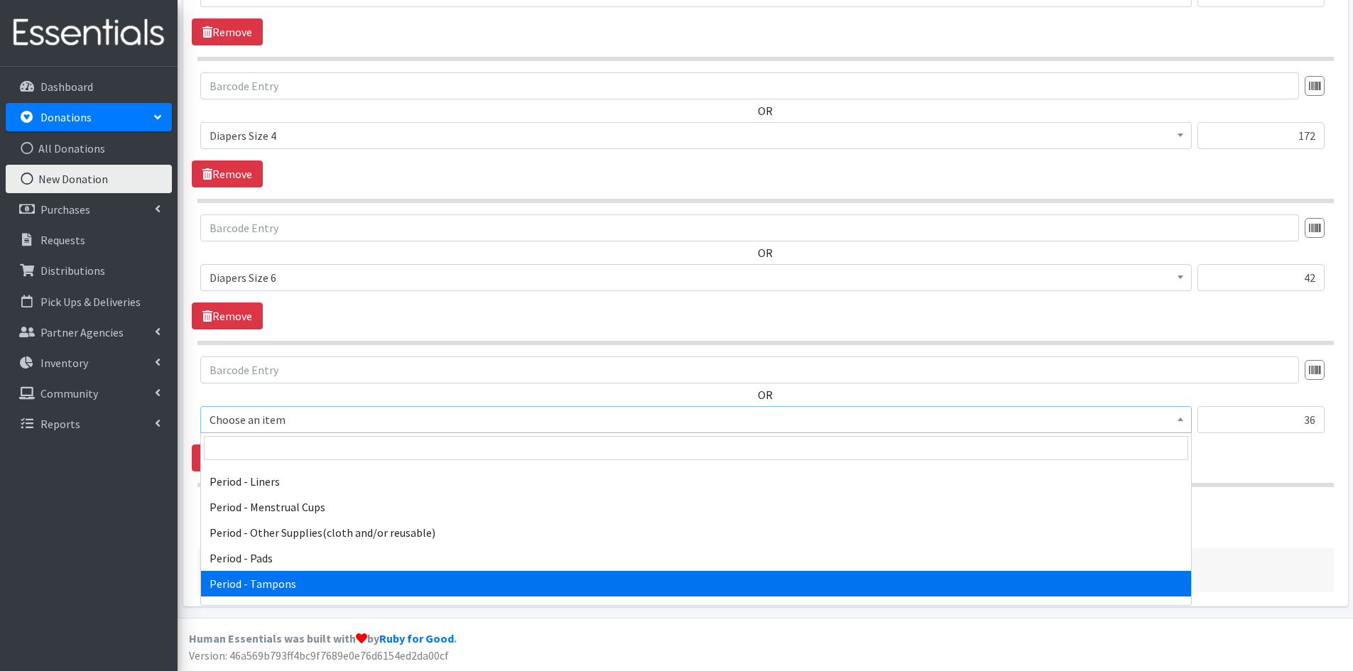
select select "5773"
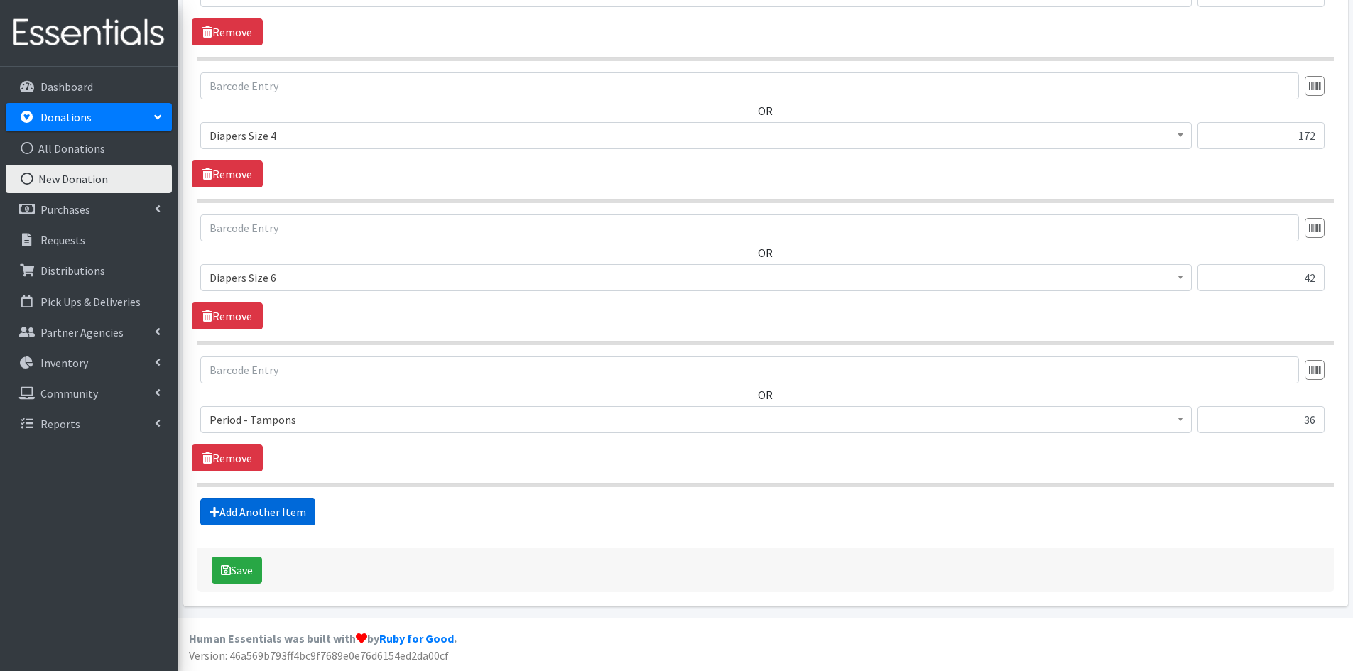
click at [276, 502] on link "Add Another Item" at bounding box center [257, 512] width 115 height 27
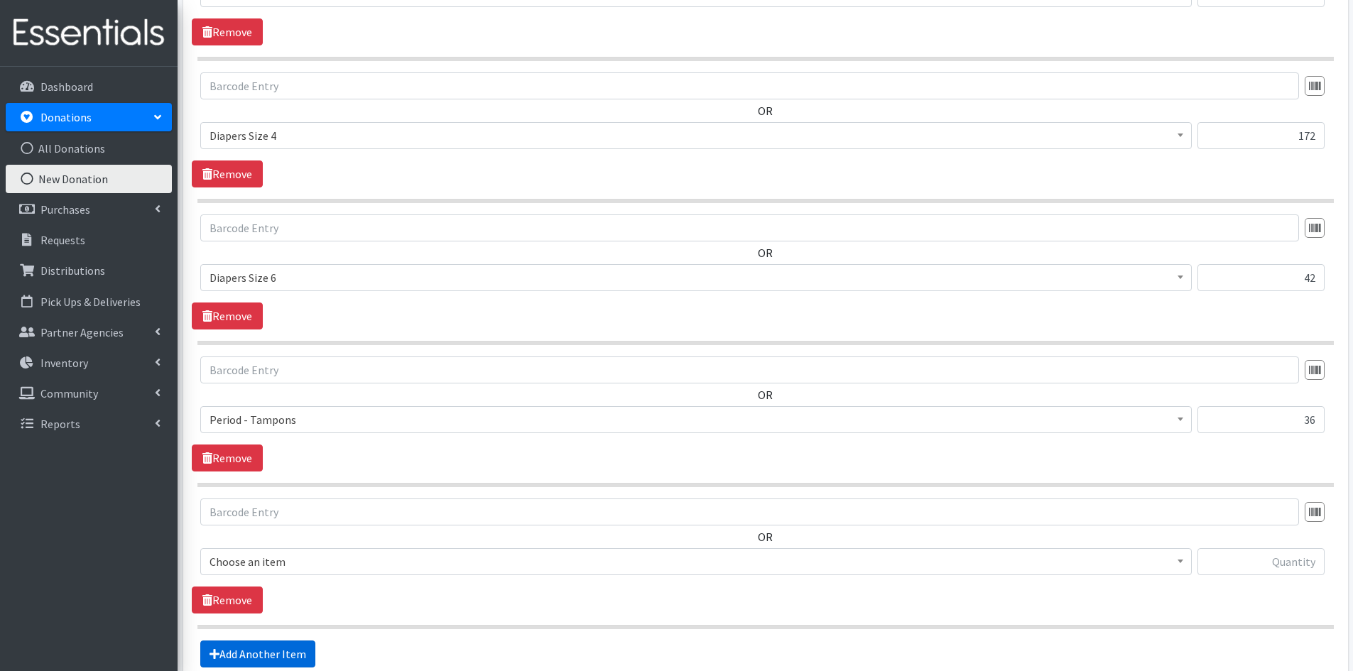
scroll to position [1017, 0]
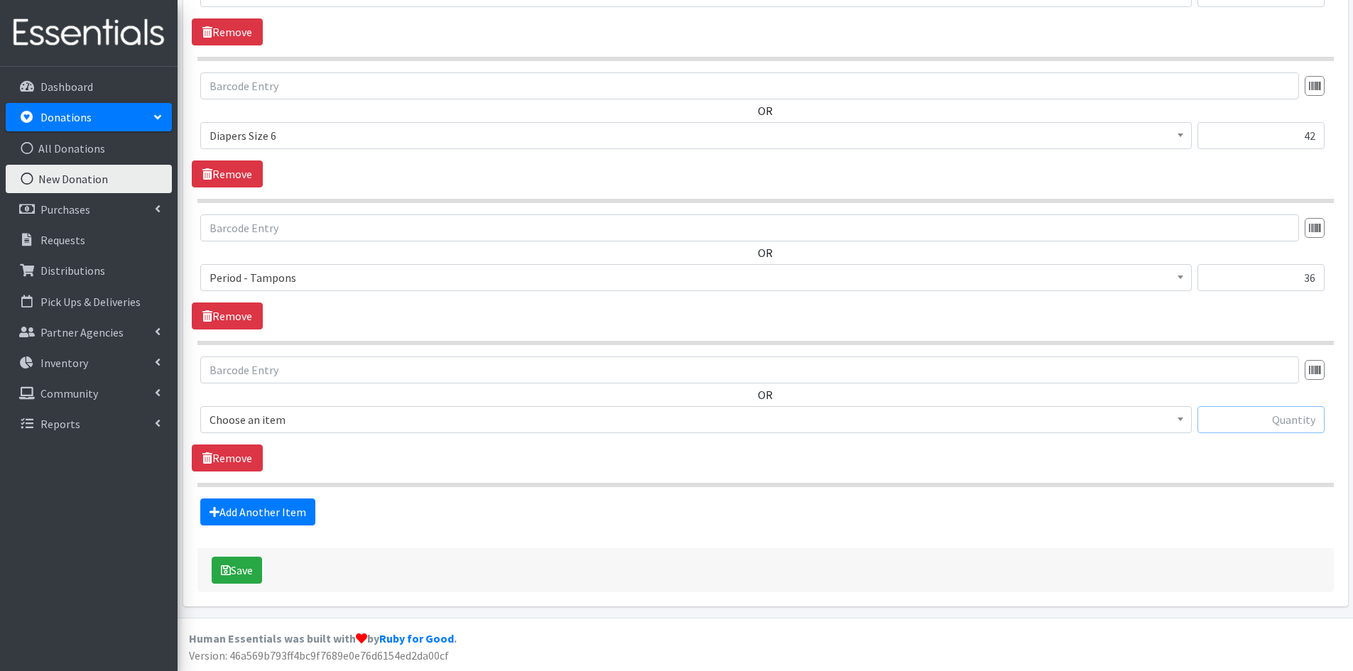
click at [1225, 416] on input "text" at bounding box center [1261, 419] width 127 height 27
type input "2631"
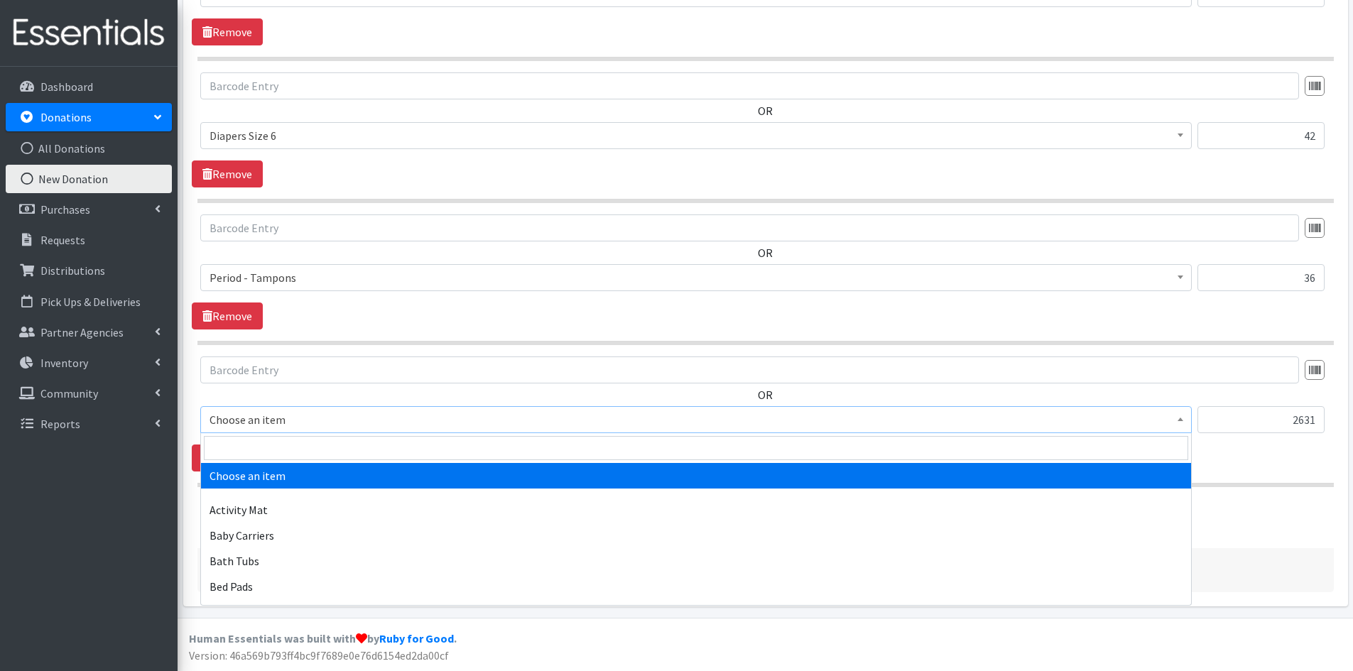
click at [1180, 428] on span at bounding box center [1181, 418] width 14 height 22
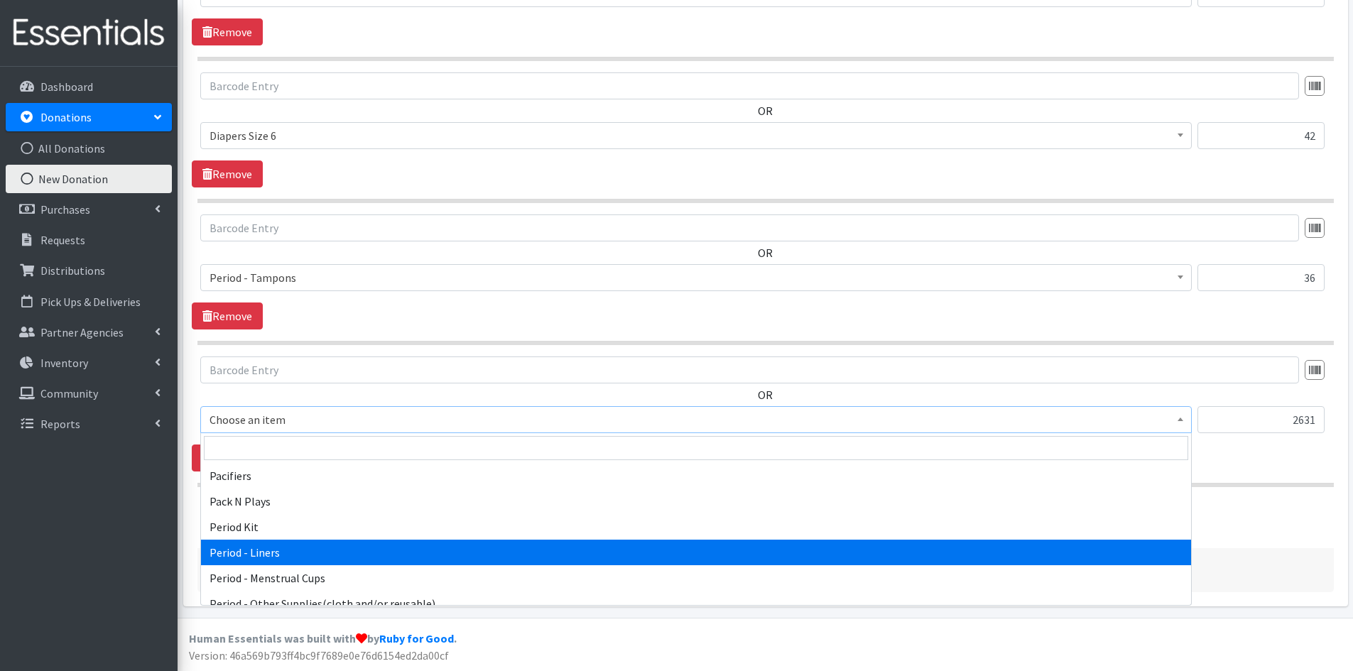
scroll to position [2202, 0]
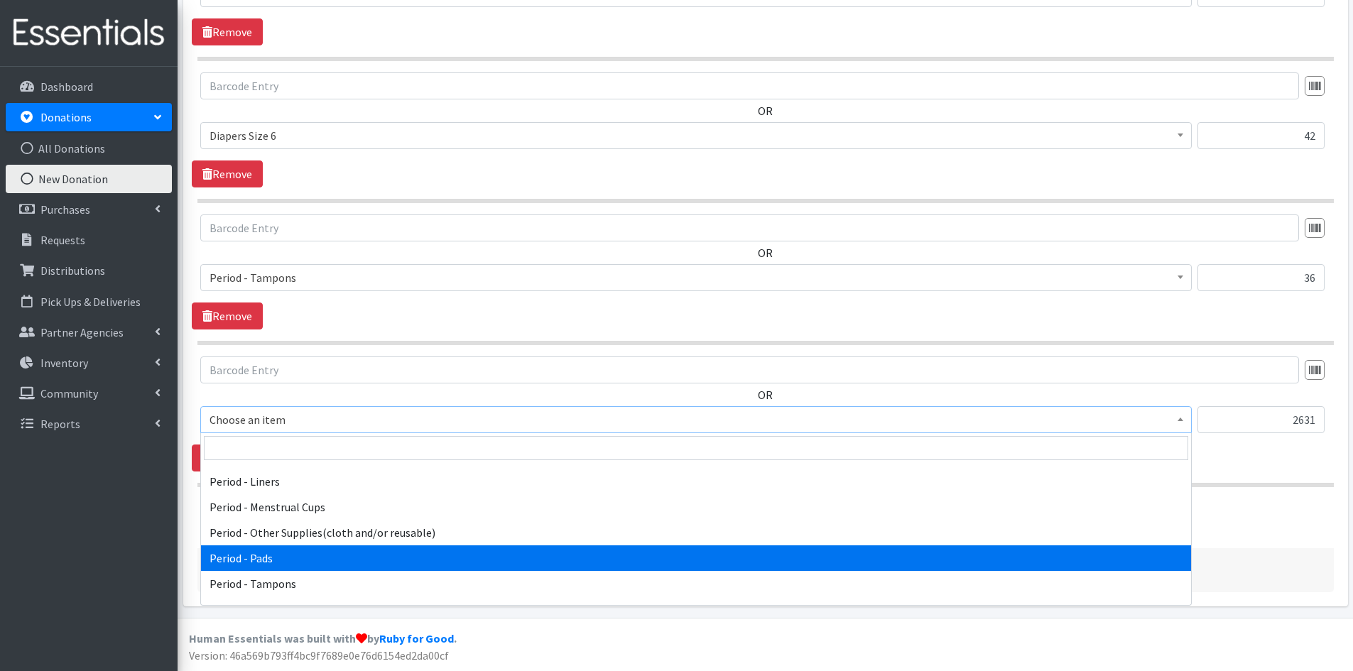
select select "5772"
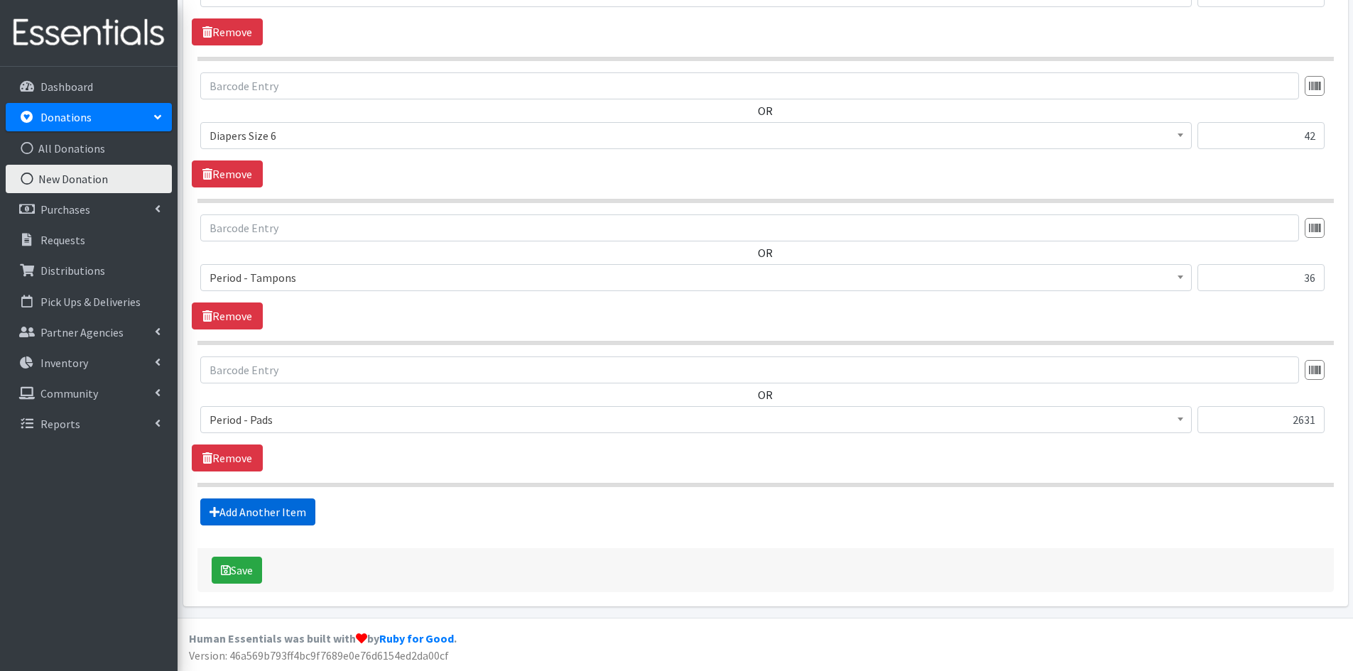
click at [234, 515] on link "Add Another Item" at bounding box center [257, 512] width 115 height 27
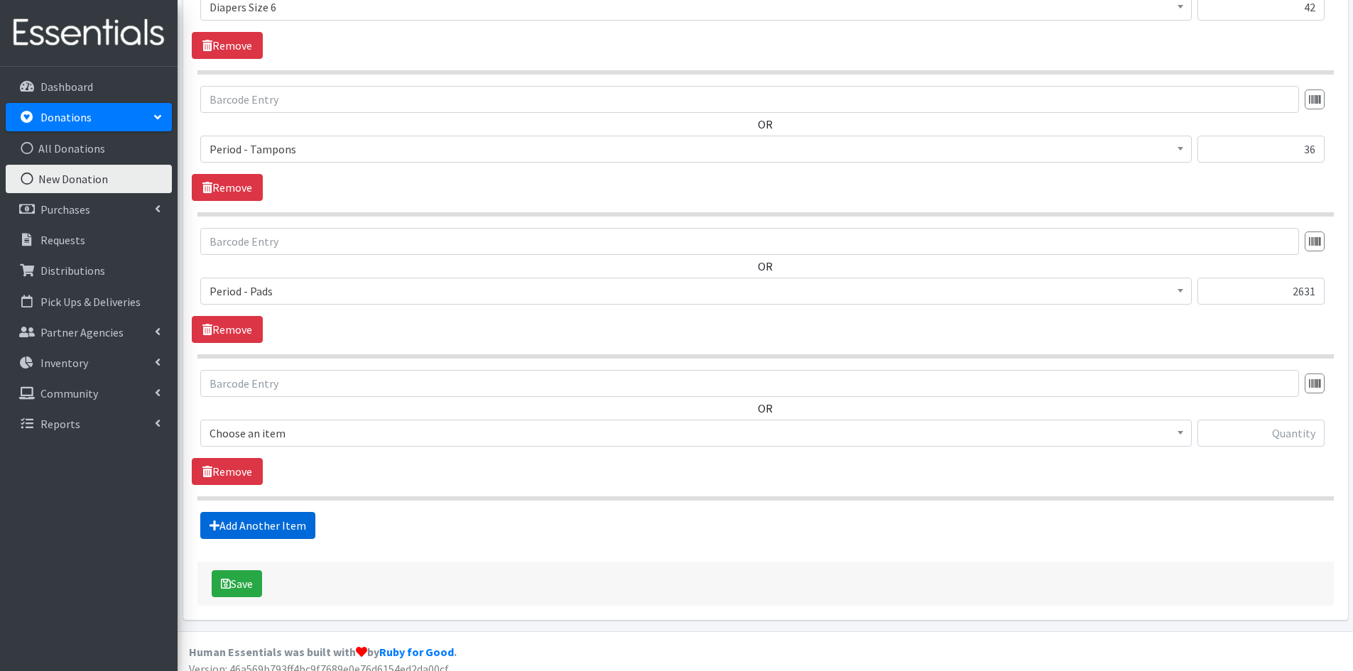
scroll to position [1159, 0]
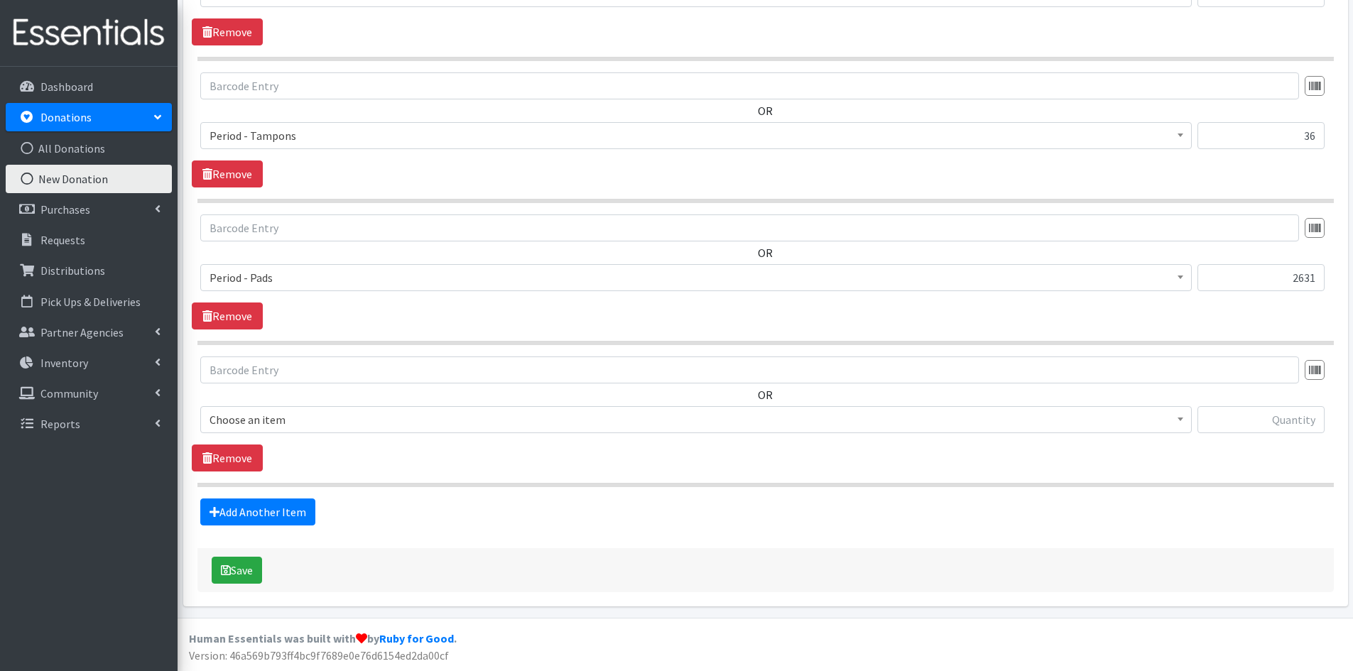
click at [1180, 416] on span at bounding box center [1181, 418] width 14 height 22
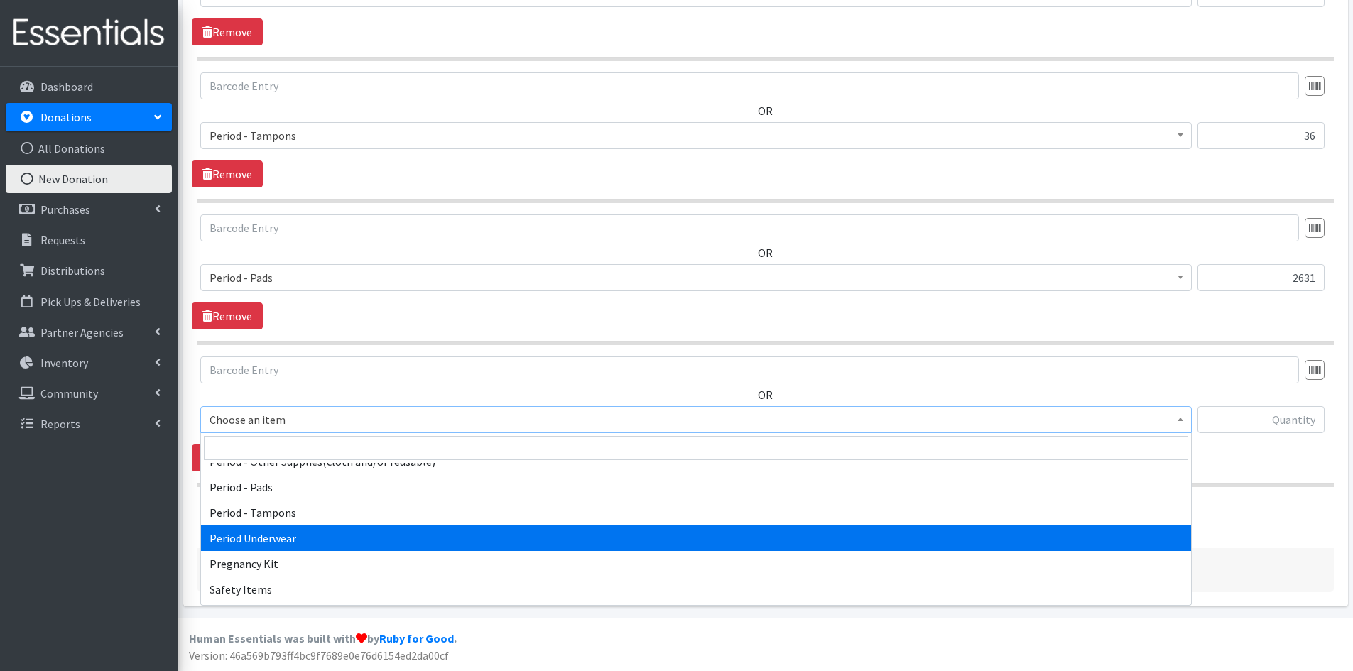
scroll to position [2202, 0]
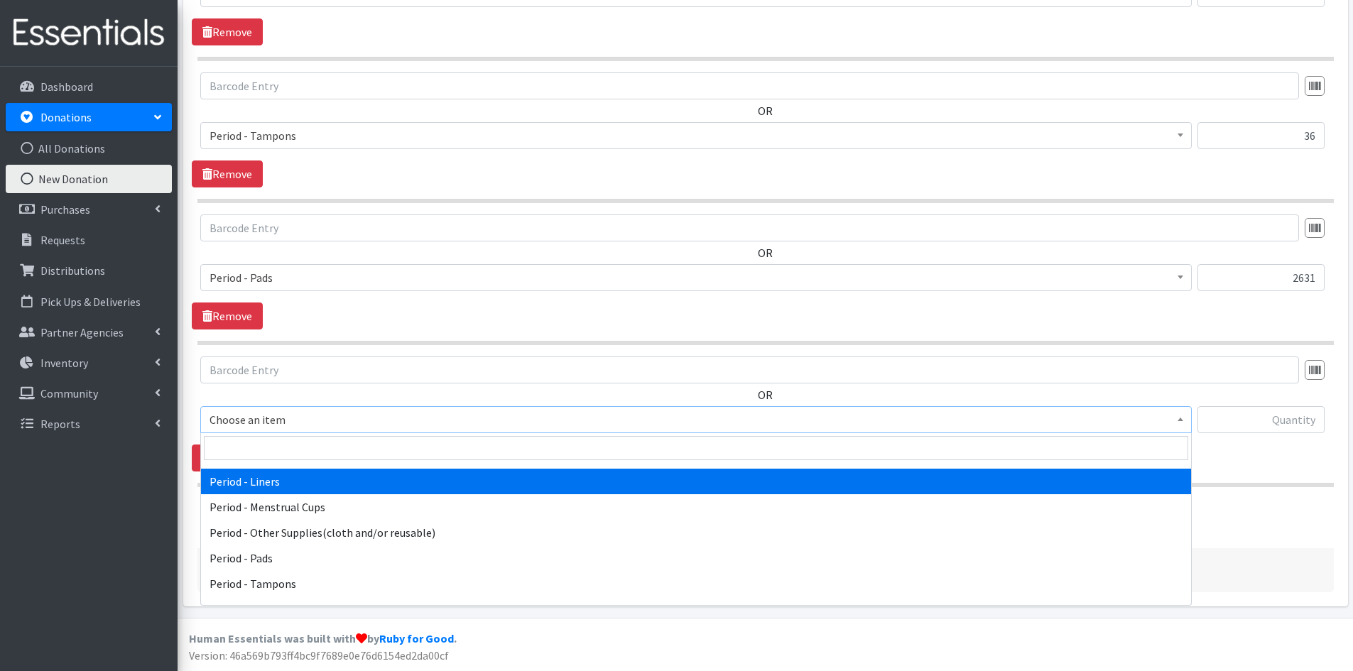
select select "5774"
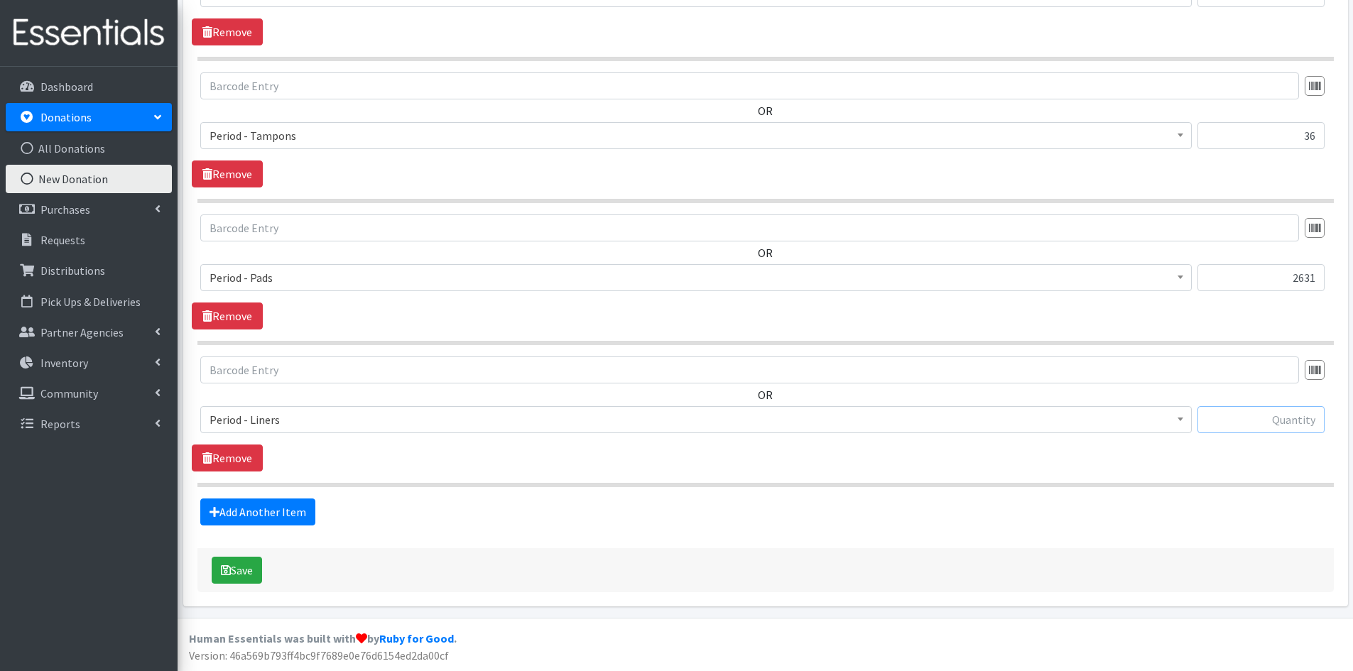
click at [1257, 426] on input "text" at bounding box center [1261, 419] width 127 height 27
type input "42"
click at [281, 507] on link "Add Another Item" at bounding box center [257, 512] width 115 height 27
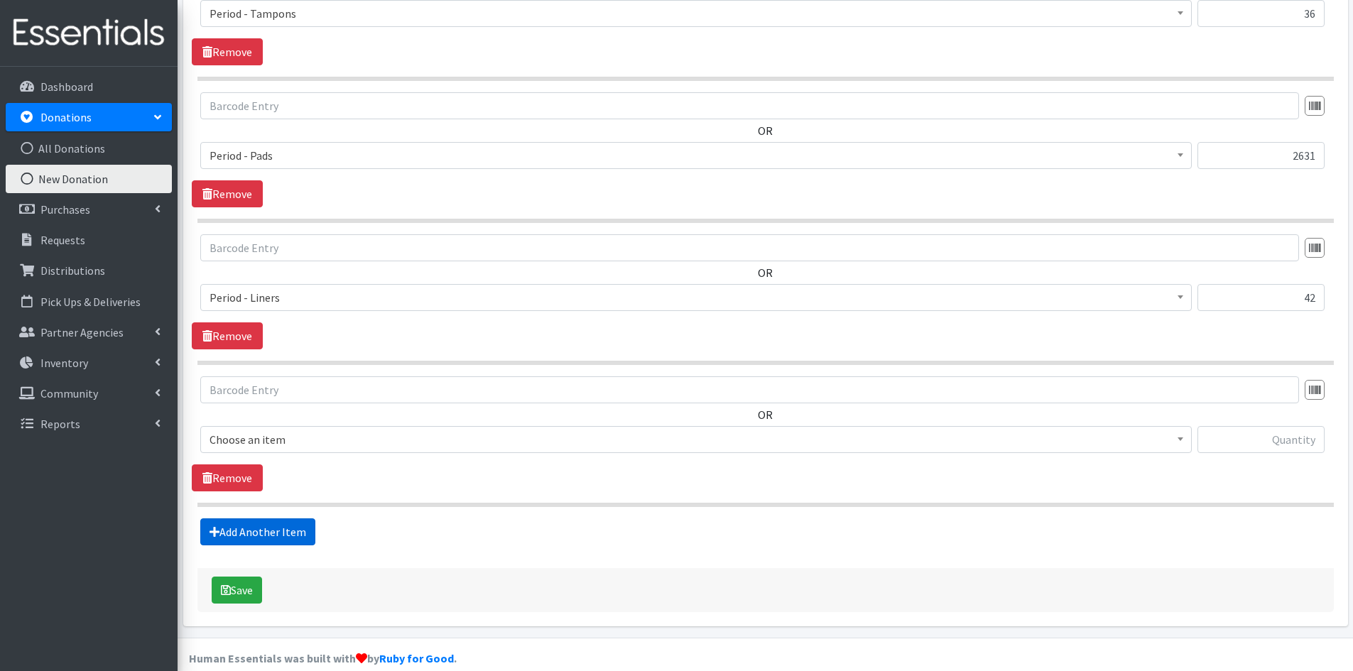
scroll to position [1301, 0]
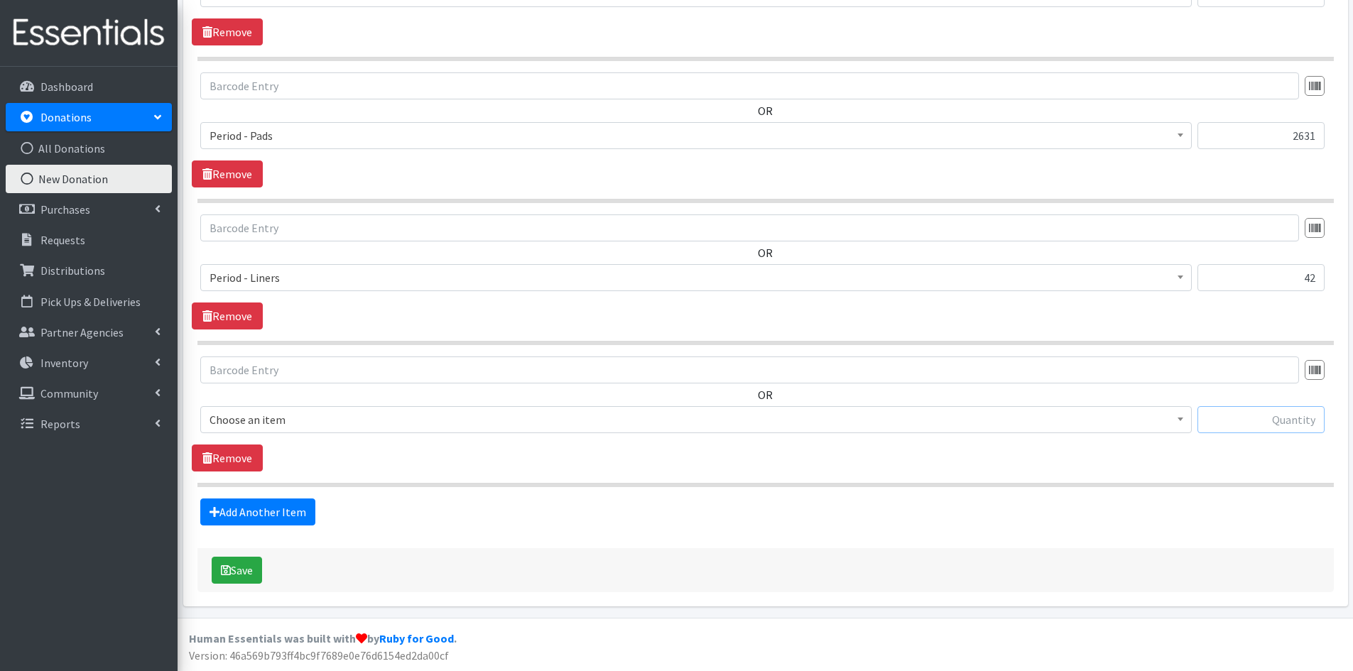
click at [1239, 416] on input "text" at bounding box center [1261, 419] width 127 height 27
type input "68"
click at [1183, 419] on b at bounding box center [1181, 420] width 6 height 4
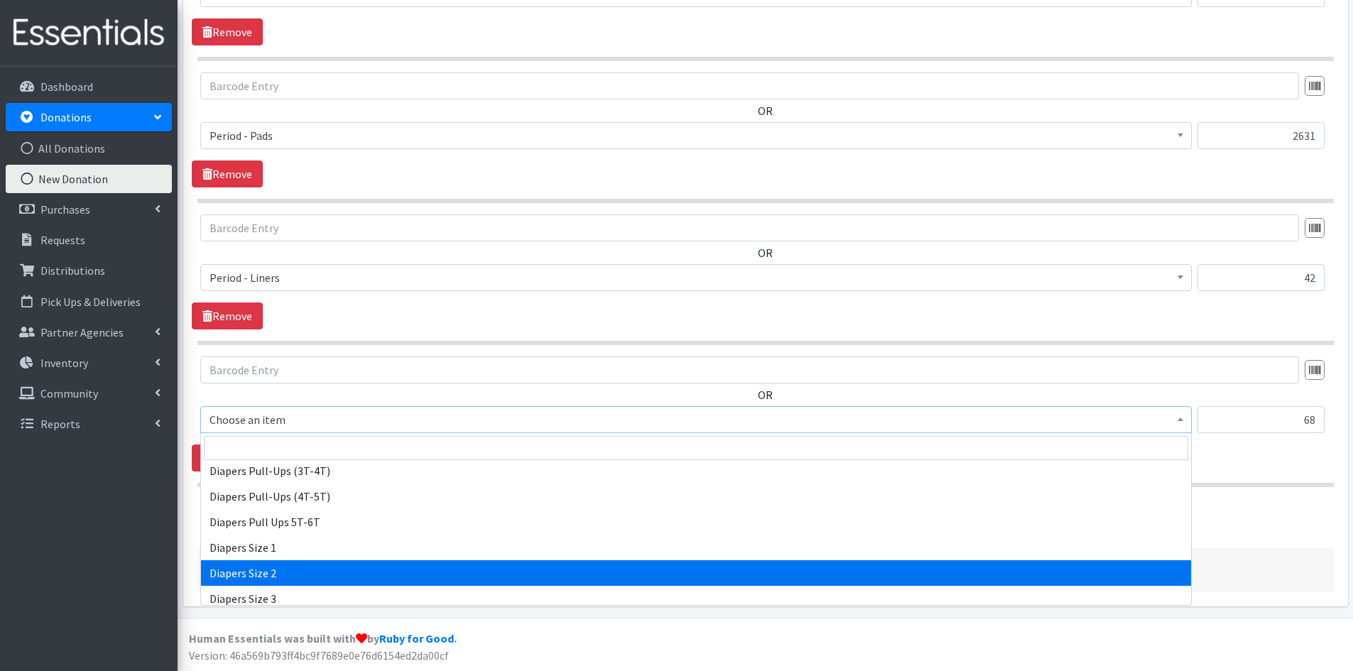
scroll to position [1421, 0]
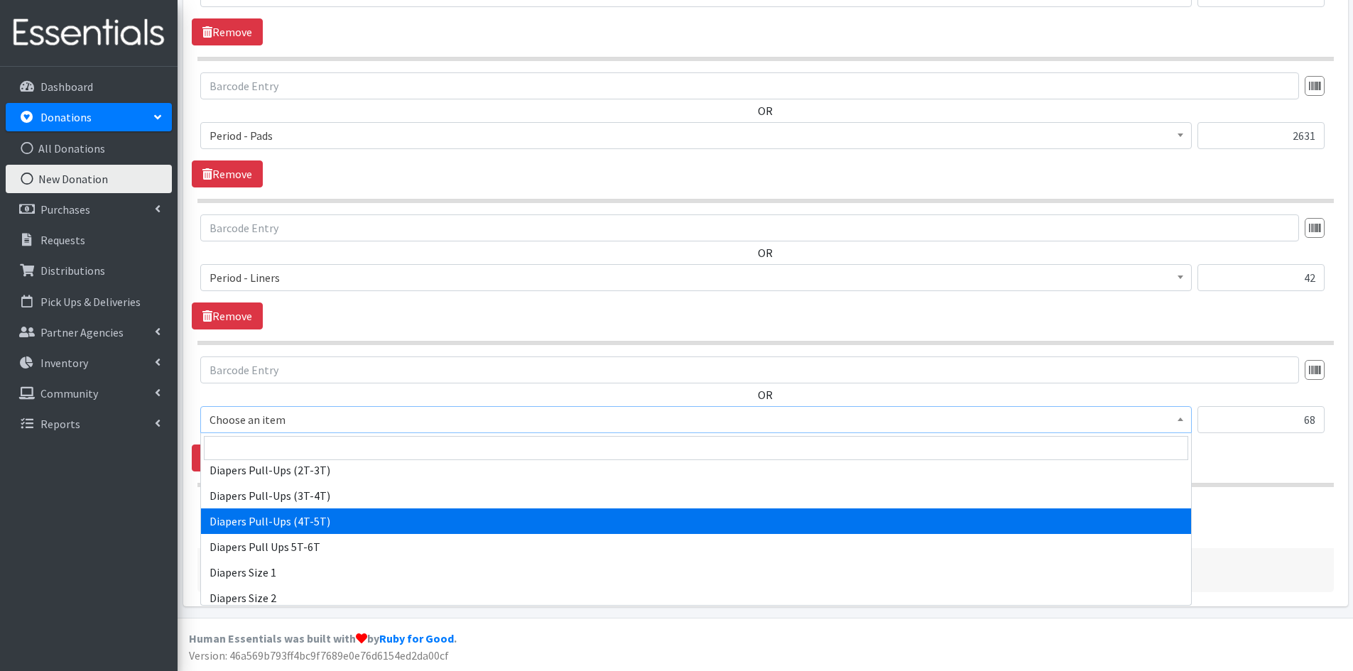
select select "1973"
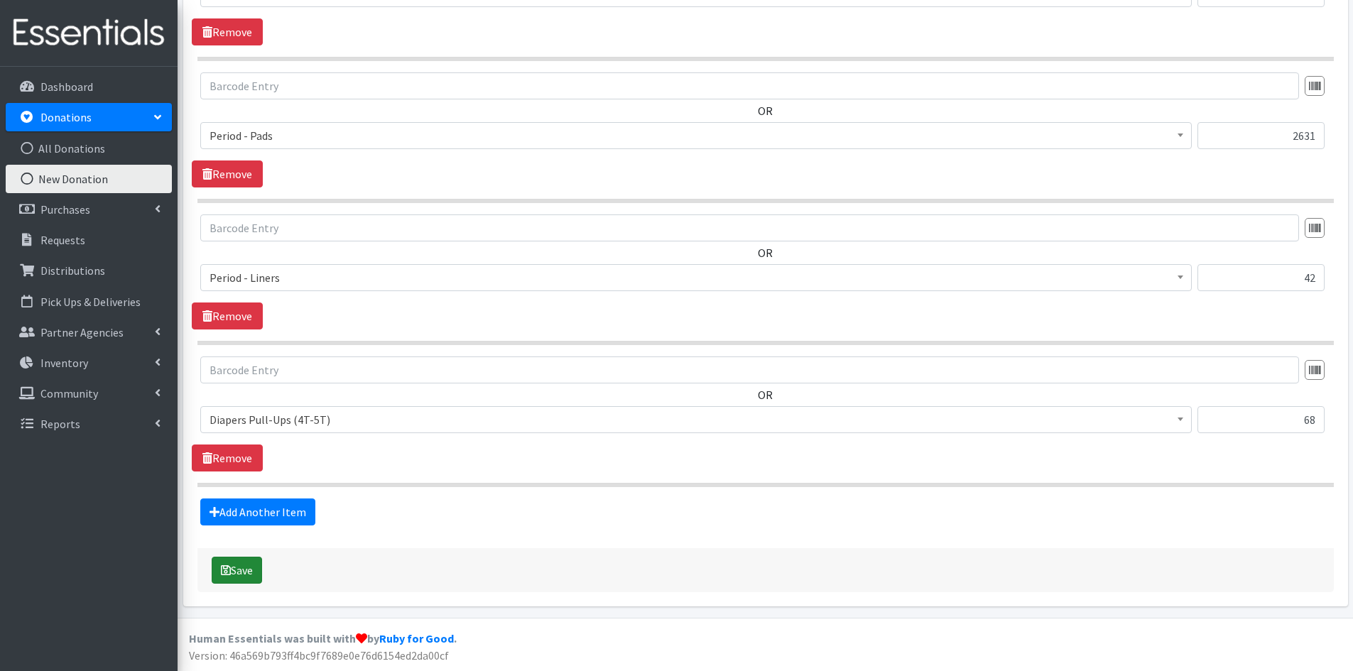
click at [237, 573] on button "Save" at bounding box center [237, 570] width 50 height 27
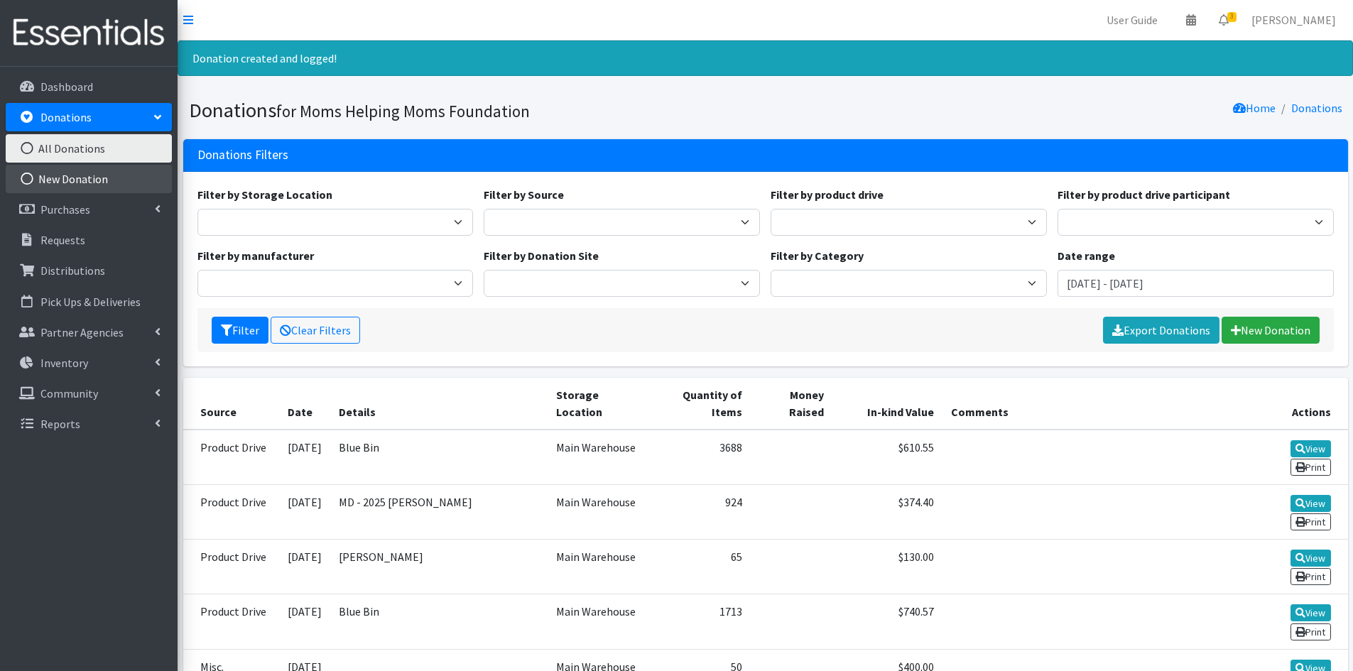
click at [59, 183] on link "New Donation" at bounding box center [89, 179] width 166 height 28
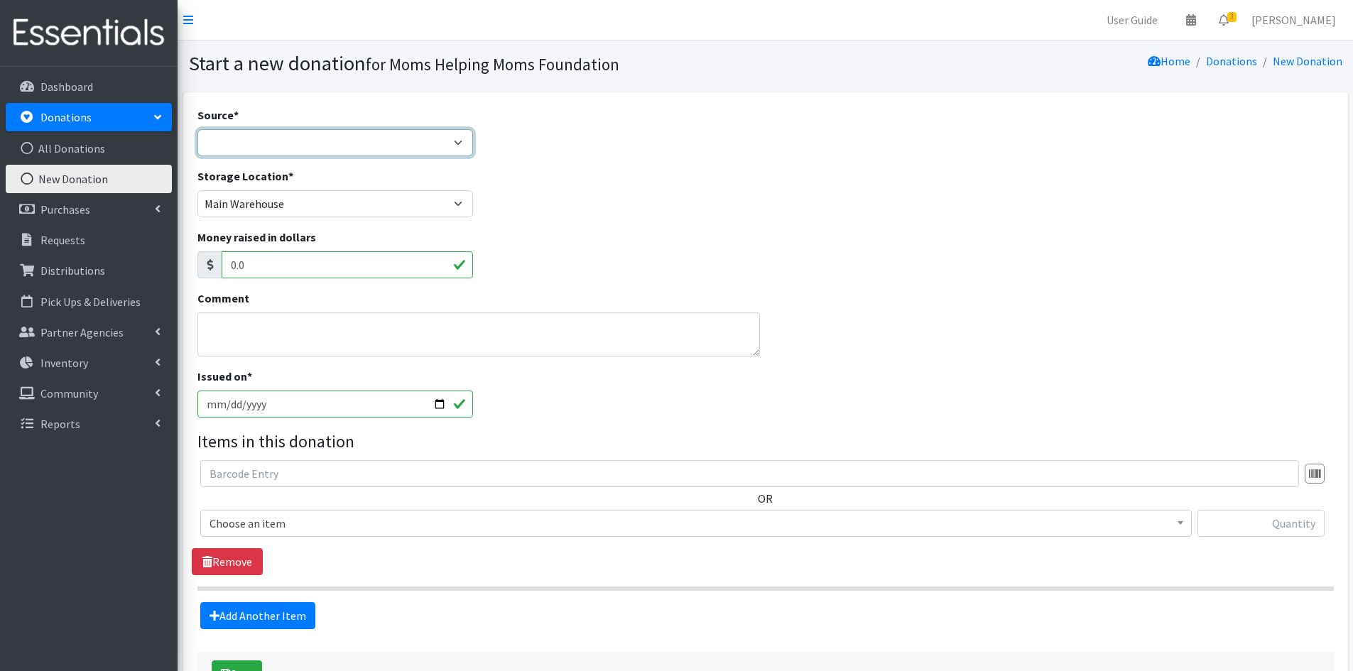
click at [461, 139] on select "Product Drive Manufacturer Donation Site Misc. Donation" at bounding box center [335, 142] width 276 height 27
select select "Misc. Donation"
click at [197, 129] on select "Product Drive Manufacturer Donation Site Misc. Donation" at bounding box center [335, 142] width 276 height 27
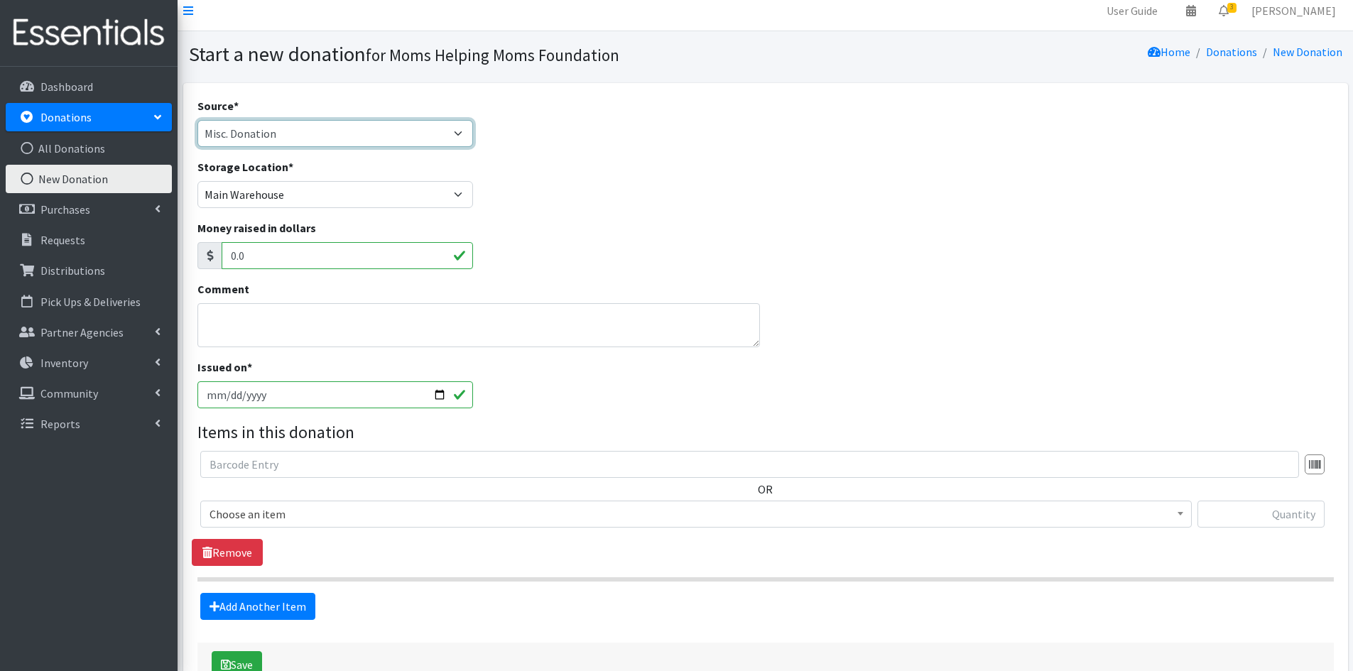
scroll to position [71, 0]
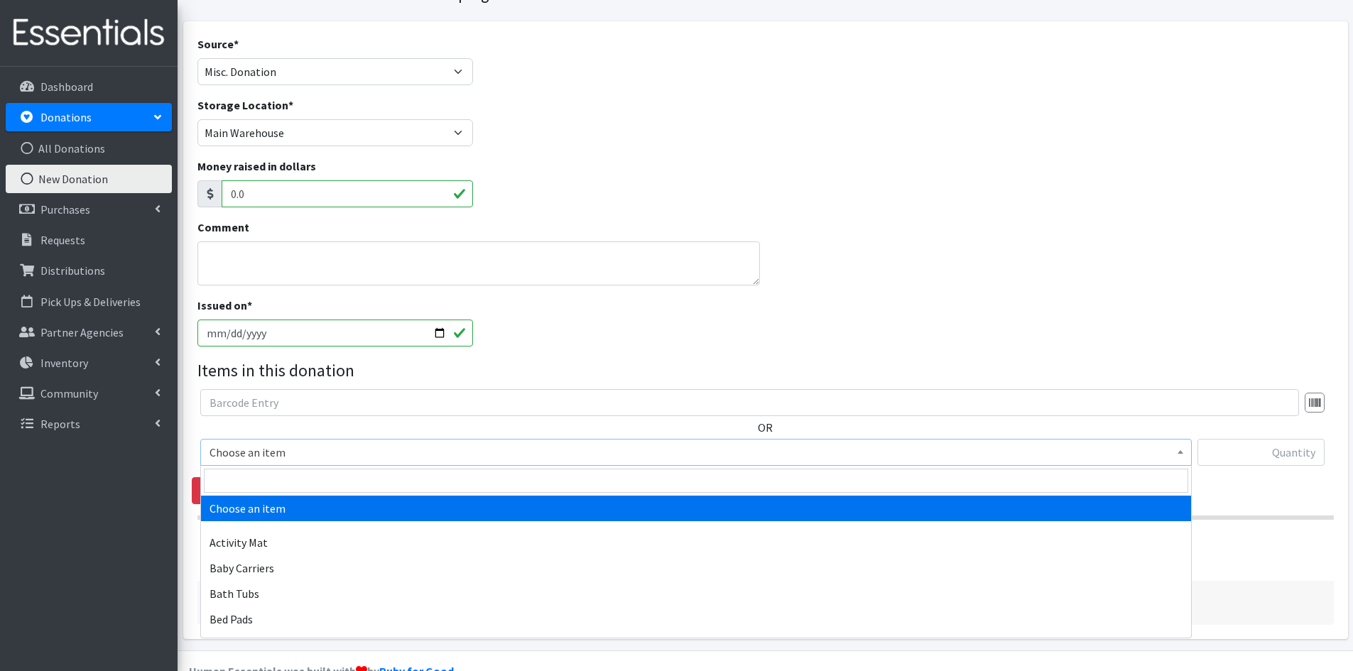
click at [1186, 454] on span at bounding box center [1181, 451] width 14 height 22
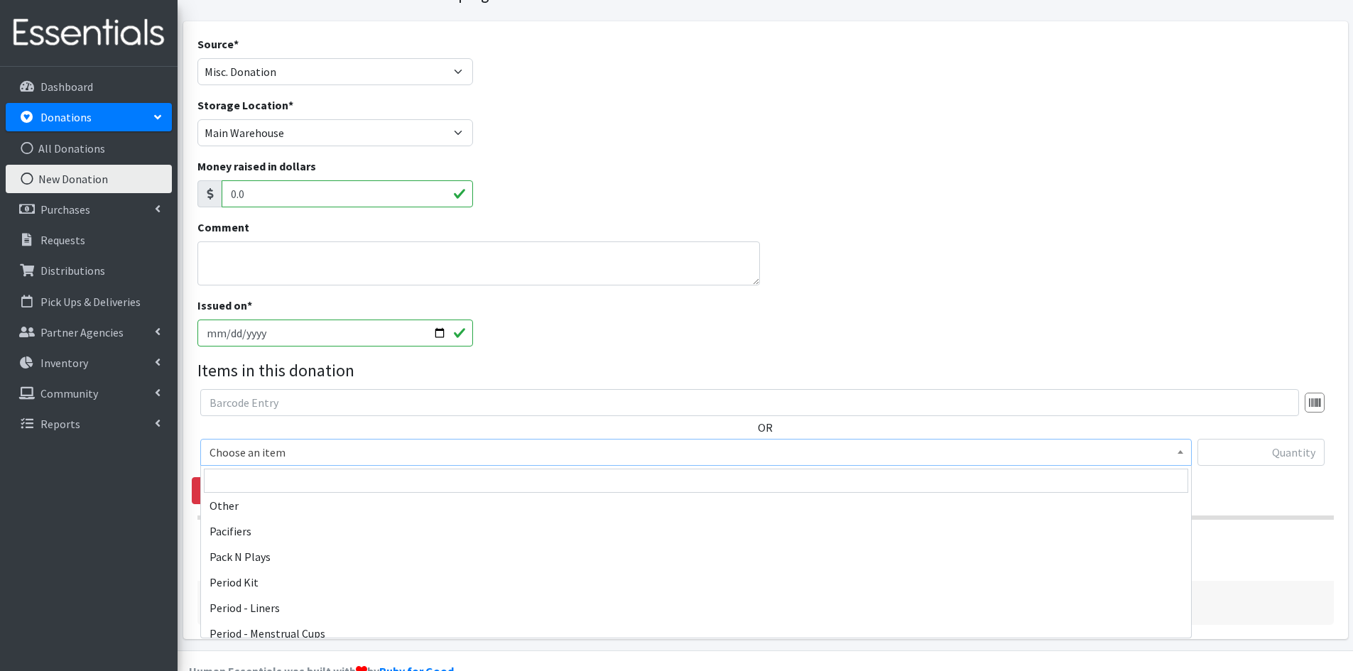
scroll to position [2131, 0]
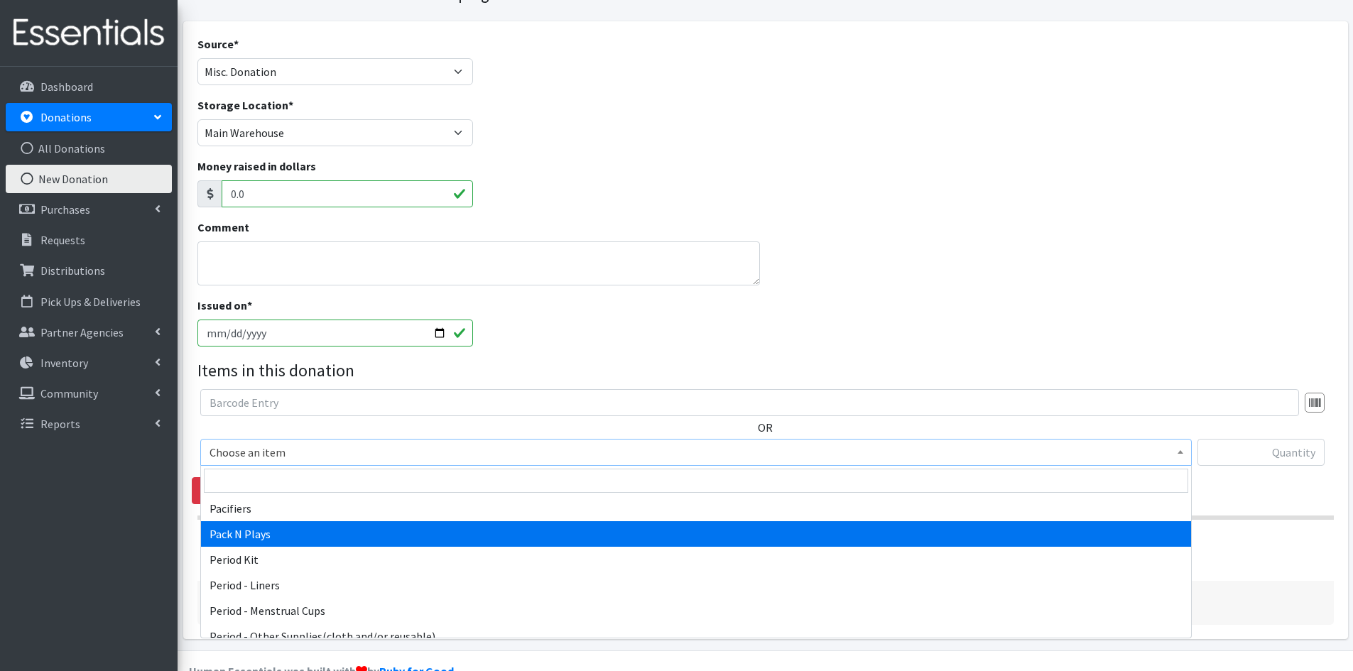
select select "1982"
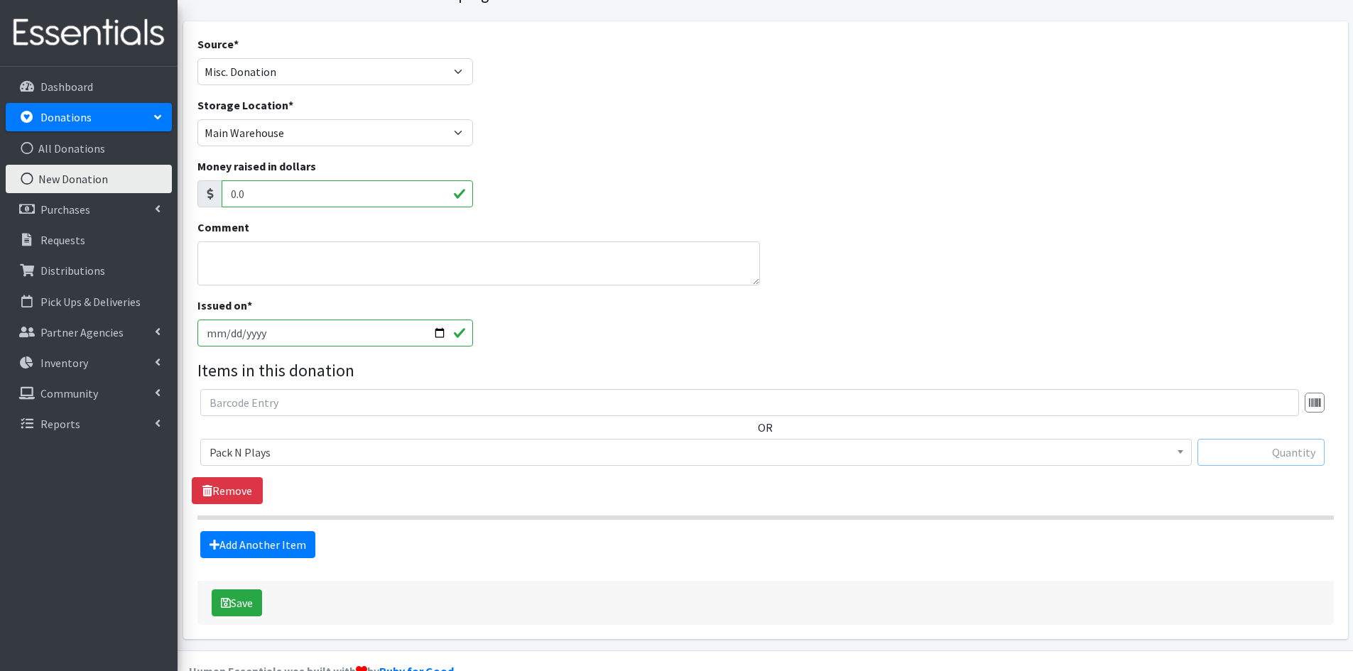
click at [1231, 449] on input "text" at bounding box center [1261, 452] width 127 height 27
type input "1"
click at [1106, 551] on div "Add Another Item" at bounding box center [765, 544] width 1147 height 27
click at [238, 602] on button "Save" at bounding box center [237, 603] width 50 height 27
